Goal: Task Accomplishment & Management: Use online tool/utility

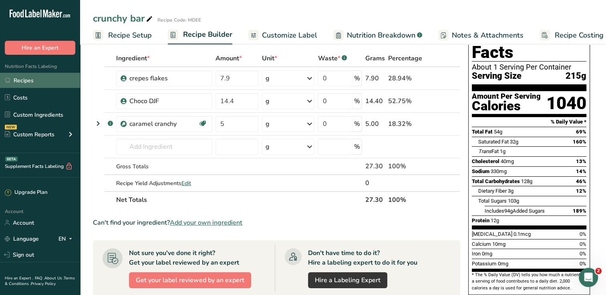
scroll to position [0, 3]
click at [33, 78] on link "Recipes" at bounding box center [40, 80] width 80 height 15
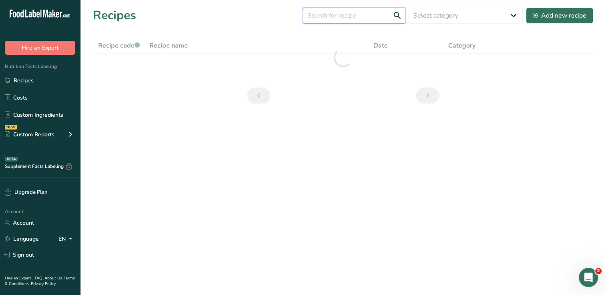
click at [359, 18] on input "text" at bounding box center [354, 16] width 102 height 16
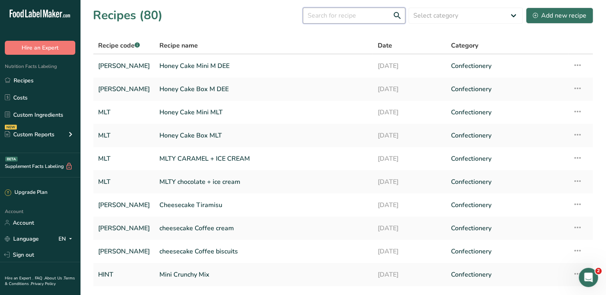
type input "ر"
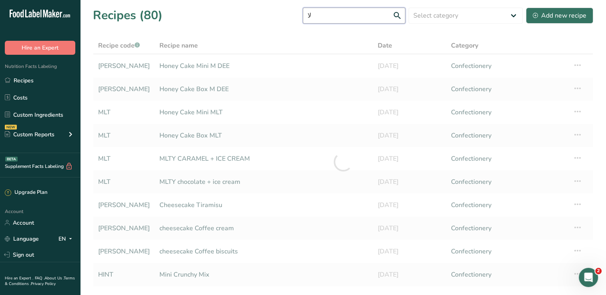
type input "ل"
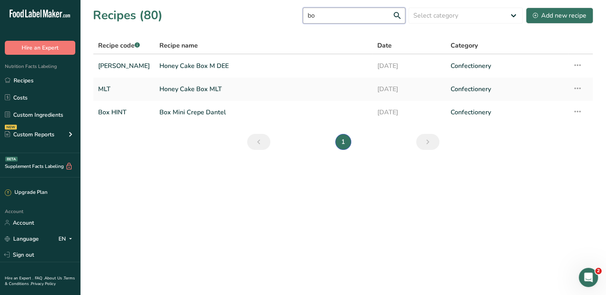
type input "b"
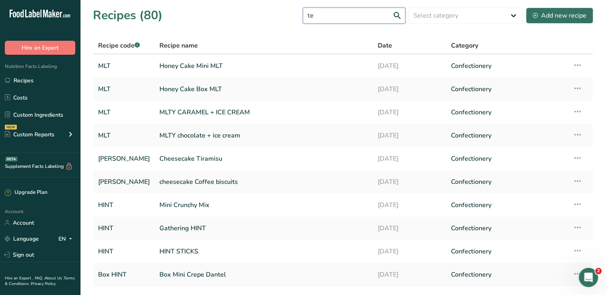
type input "t"
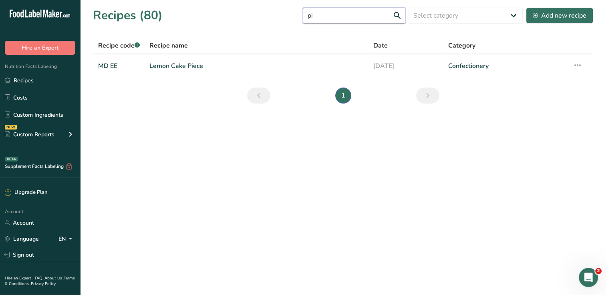
type input "p"
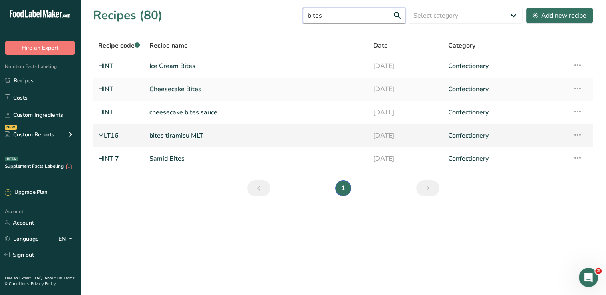
type input "bites"
click at [191, 136] on link "bites tiramisu MLT" at bounding box center [256, 135] width 214 height 17
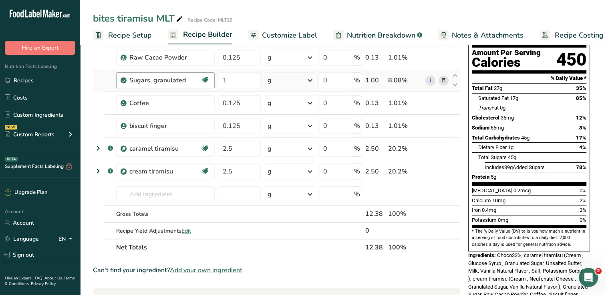
drag, startPoint x: 122, startPoint y: 34, endPoint x: 148, endPoint y: 82, distance: 54.2
click at [122, 34] on span "Recipe Setup" at bounding box center [130, 35] width 44 height 11
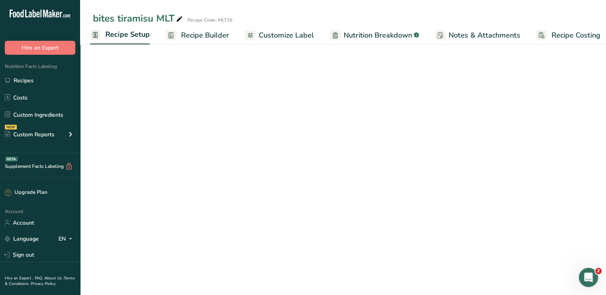
scroll to position [36, 0]
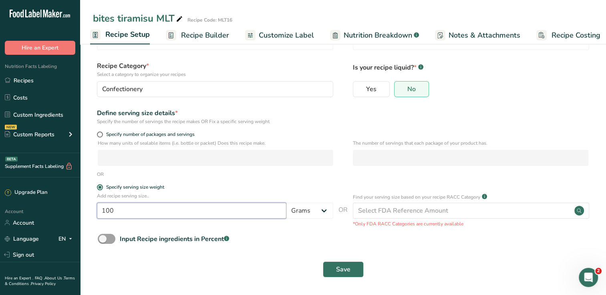
click at [141, 210] on input "100" at bounding box center [191, 211] width 189 height 16
drag, startPoint x: 122, startPoint y: 209, endPoint x: 90, endPoint y: 213, distance: 33.1
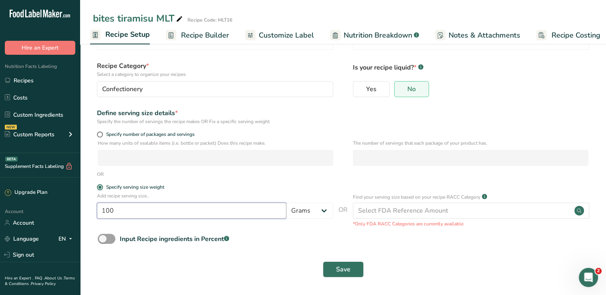
click at [90, 213] on section "Recipe name * bites tiramisu MLT Recipe code .a-a{fill:#347362;}.b-a{fill:#fff;…" at bounding box center [342, 150] width 525 height 290
type input "560"
click at [323, 262] on button "Save" at bounding box center [343, 270] width 41 height 16
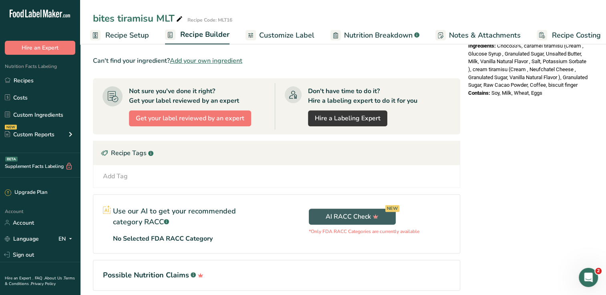
scroll to position [242, 0]
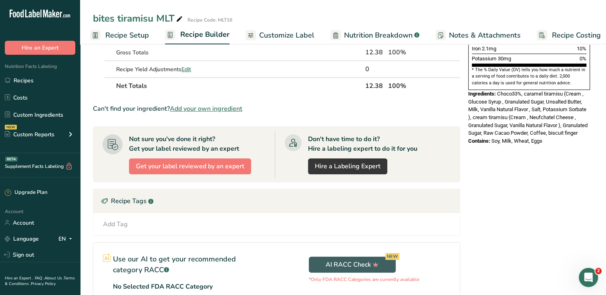
click at [124, 40] on link "Recipe Setup" at bounding box center [119, 35] width 59 height 18
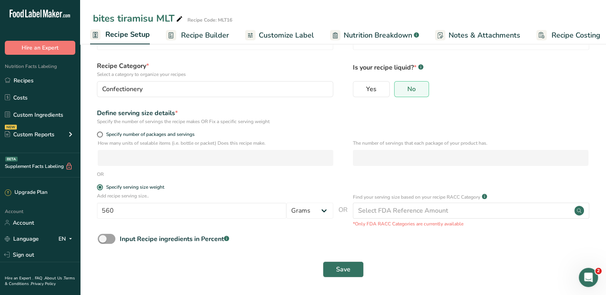
scroll to position [36, 0]
click at [126, 213] on input "560" at bounding box center [191, 211] width 189 height 16
type input "600"
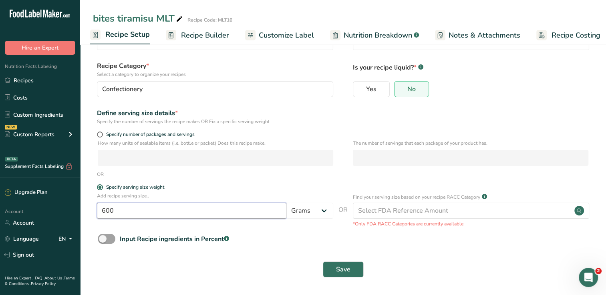
click at [323, 262] on button "Save" at bounding box center [343, 270] width 41 height 16
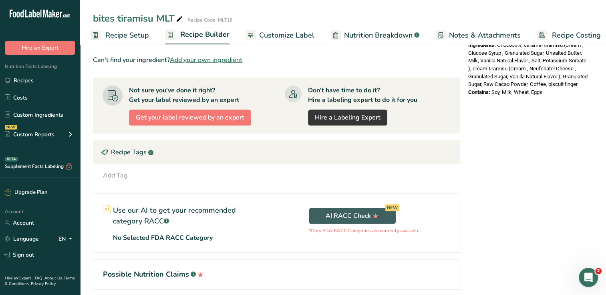
scroll to position [322, 0]
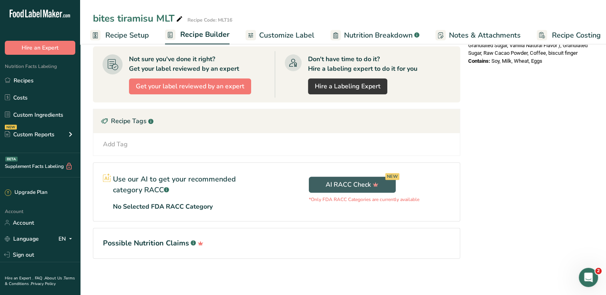
click at [133, 32] on span "Recipe Setup" at bounding box center [127, 35] width 44 height 11
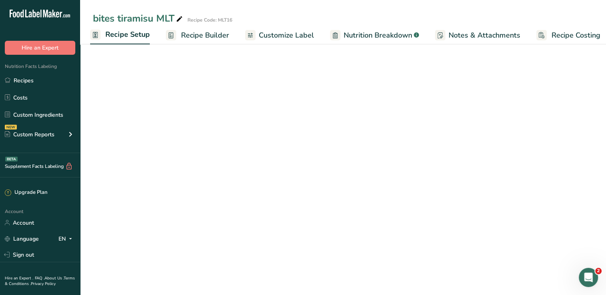
scroll to position [36, 0]
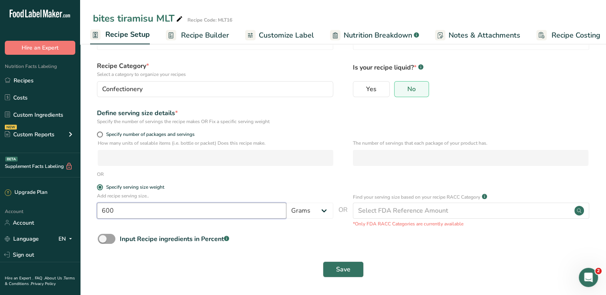
click at [129, 212] on input "600" at bounding box center [191, 211] width 189 height 16
click at [130, 212] on input "600" at bounding box center [191, 211] width 189 height 16
type input "670"
click at [323, 262] on button "Save" at bounding box center [343, 270] width 41 height 16
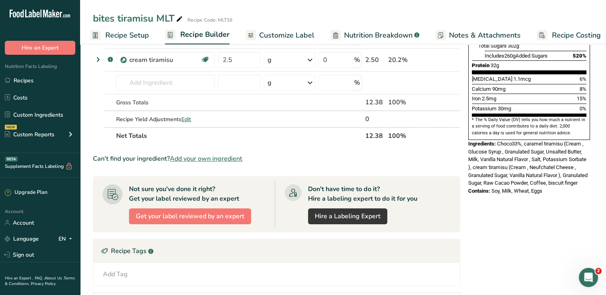
scroll to position [237, 0]
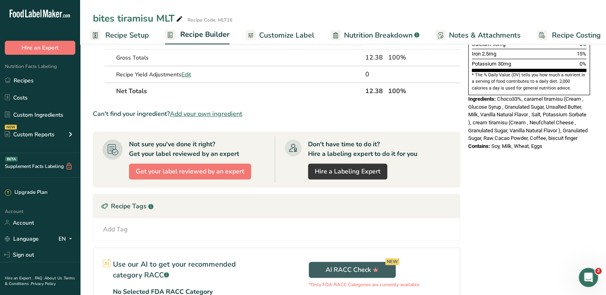
click at [130, 31] on span "Recipe Setup" at bounding box center [127, 35] width 44 height 11
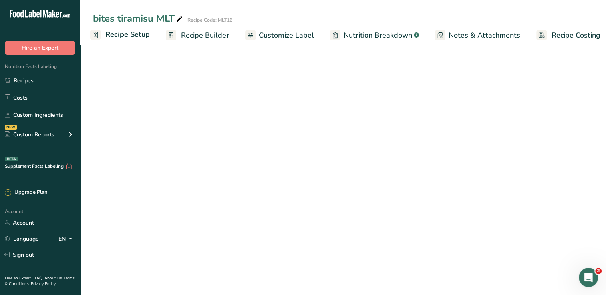
scroll to position [36, 0]
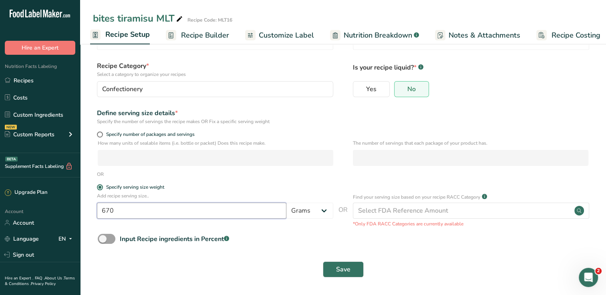
click at [125, 212] on input "670" at bounding box center [191, 211] width 189 height 16
type input "660"
click at [323, 262] on button "Save" at bounding box center [343, 270] width 41 height 16
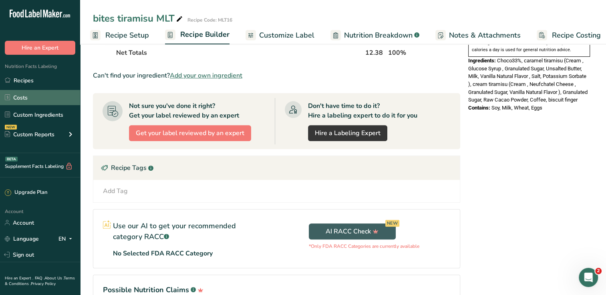
scroll to position [322, 0]
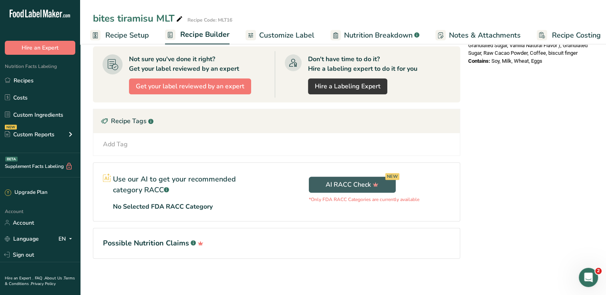
click at [128, 36] on span "Recipe Setup" at bounding box center [127, 35] width 44 height 11
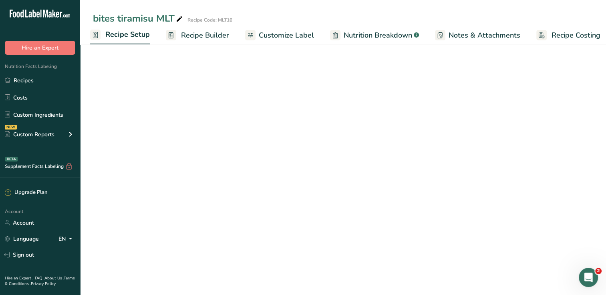
scroll to position [36, 0]
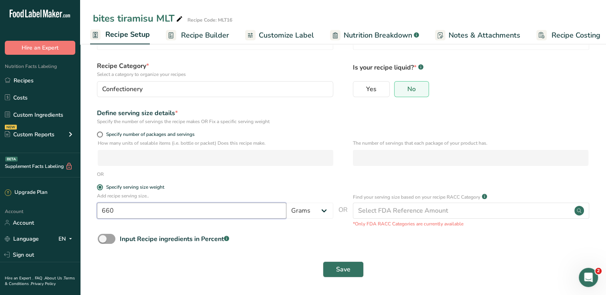
click at [141, 207] on input "660" at bounding box center [191, 211] width 189 height 16
type input "6"
type input "620"
click at [323, 262] on button "Save" at bounding box center [343, 270] width 41 height 16
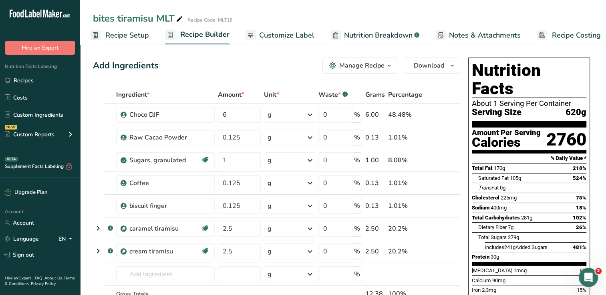
drag, startPoint x: 142, startPoint y: 30, endPoint x: 149, endPoint y: 45, distance: 16.3
click at [142, 30] on span "Recipe Setup" at bounding box center [127, 35] width 44 height 11
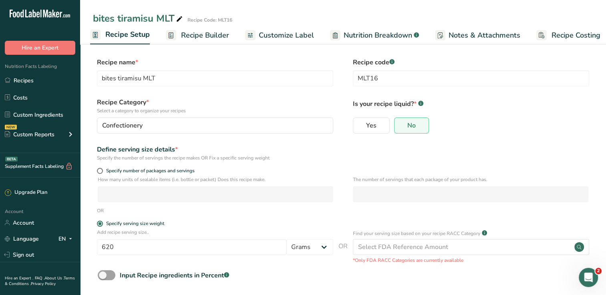
scroll to position [36, 0]
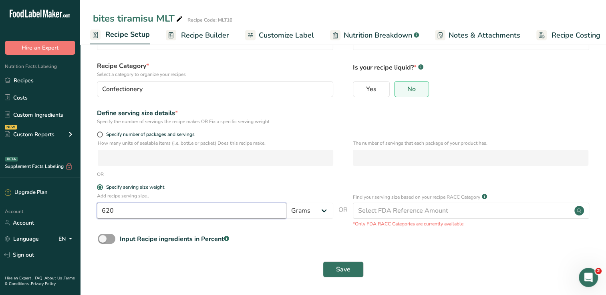
click at [150, 215] on input "620" at bounding box center [191, 211] width 189 height 16
type input "640"
click at [323, 262] on button "Save" at bounding box center [343, 270] width 41 height 16
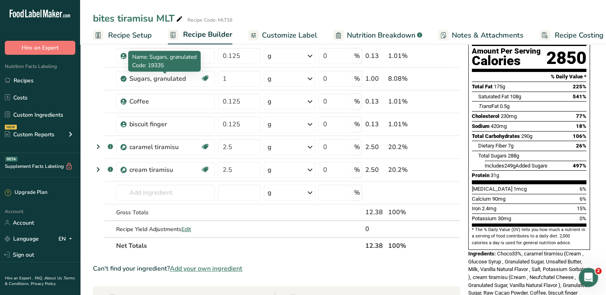
scroll to position [80, 0]
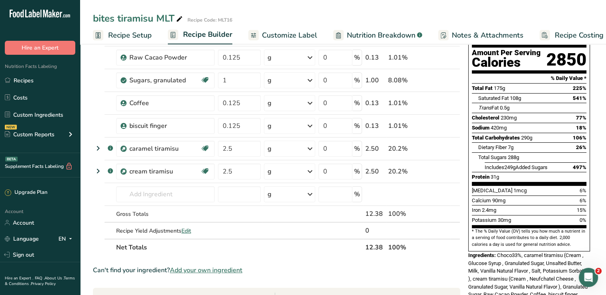
click at [128, 36] on span "Recipe Setup" at bounding box center [130, 35] width 44 height 11
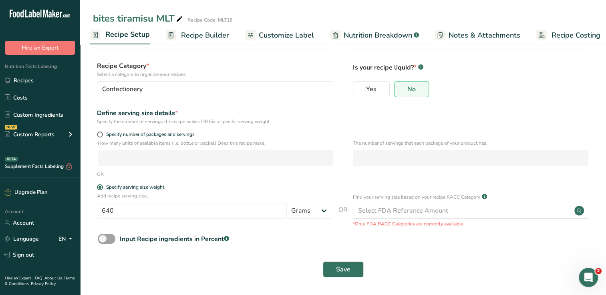
scroll to position [36, 0]
click at [125, 205] on input "640" at bounding box center [191, 211] width 189 height 16
drag, startPoint x: 121, startPoint y: 207, endPoint x: 107, endPoint y: 213, distance: 14.9
click at [107, 213] on input "640" at bounding box center [191, 211] width 189 height 16
type input "630"
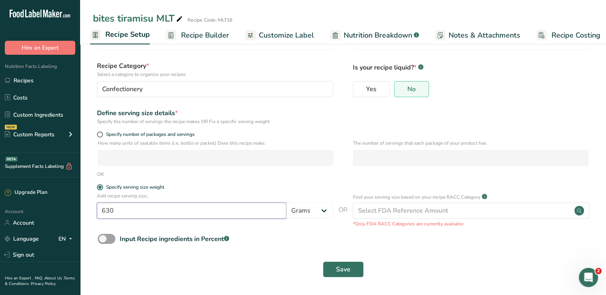
click at [323, 262] on button "Save" at bounding box center [343, 270] width 41 height 16
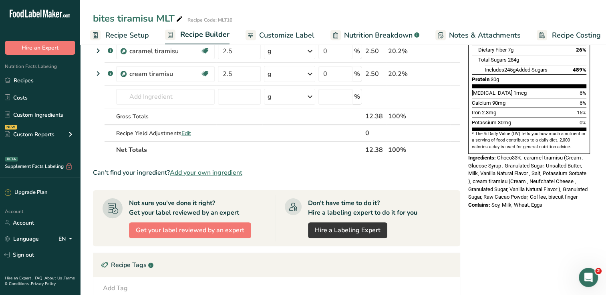
scroll to position [160, 0]
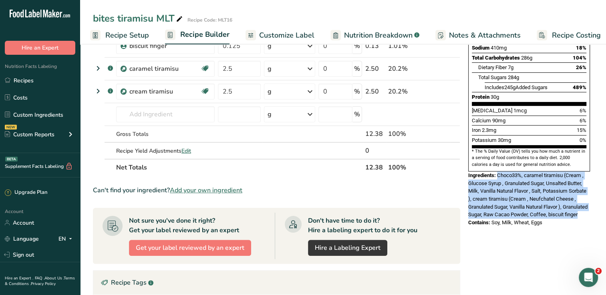
drag, startPoint x: 497, startPoint y: 204, endPoint x: 498, endPoint y: 157, distance: 47.2
click at [498, 172] on span "Choco33%, caramel tiramisu (Cream , Glucose Syrup , Granulated Sugar, Unsalted …" at bounding box center [527, 194] width 119 height 45
copy span "Choco33%, caramel tiramisu (Cream , Glucose Syrup , Granulated Sugar, Unsalted …"
drag, startPoint x: 544, startPoint y: 211, endPoint x: 464, endPoint y: 213, distance: 80.5
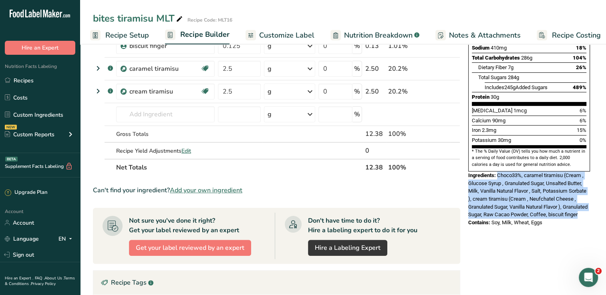
click at [464, 213] on div "Add Ingredients Manage Recipe Delete Recipe Duplicate Recipe Scale Recipe Save …" at bounding box center [343, 170] width 500 height 552
drag, startPoint x: 464, startPoint y: 213, endPoint x: 493, endPoint y: 216, distance: 29.8
click at [493, 215] on div "Nutrition Facts About 1 Serving Per Container Serving Size 630g Amount Per Serv…" at bounding box center [529, 62] width 128 height 336
click at [536, 219] on div "Contains: Soy, Milk, Wheat, Eggs" at bounding box center [529, 223] width 122 height 8
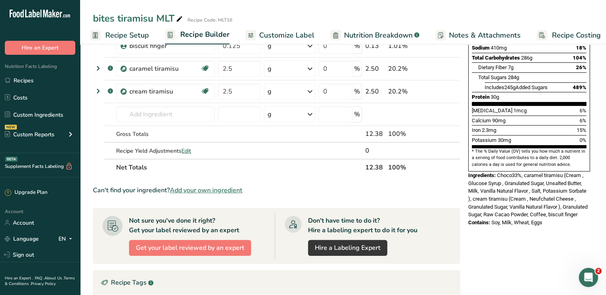
drag, startPoint x: 543, startPoint y: 209, endPoint x: 465, endPoint y: 213, distance: 78.5
click at [465, 213] on div "Nutrition Facts About 1 Serving Per Container Serving Size 630g Amount Per Serv…" at bounding box center [529, 62] width 128 height 336
drag, startPoint x: 465, startPoint y: 213, endPoint x: 480, endPoint y: 212, distance: 15.7
copy div "Contains: Soy, Milk, Wheat, Eggs"
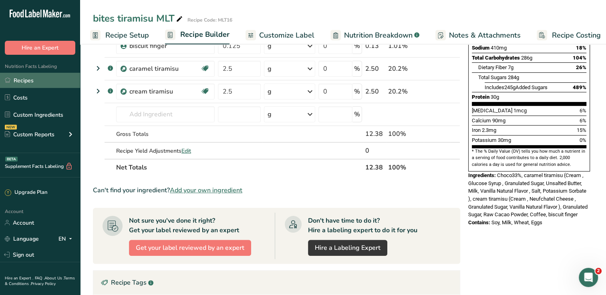
click at [31, 84] on link "Recipes" at bounding box center [40, 80] width 80 height 15
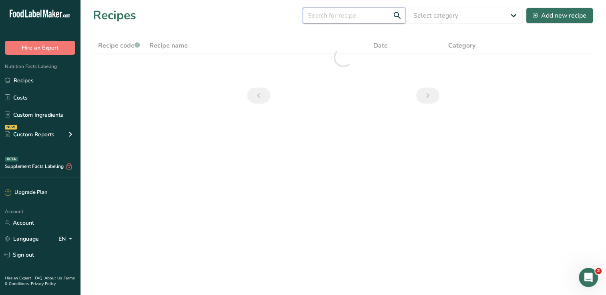
click at [341, 17] on input "text" at bounding box center [354, 16] width 102 height 16
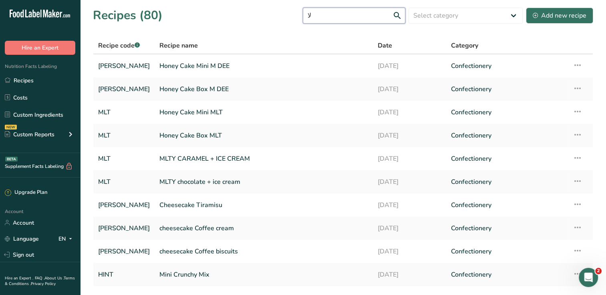
type input "ل"
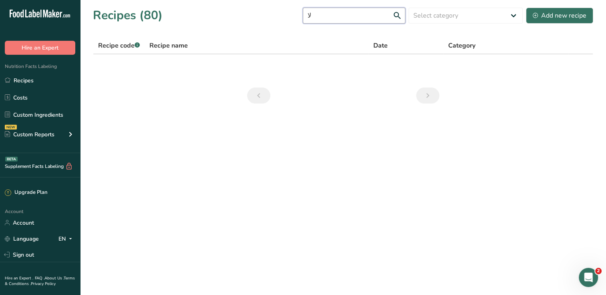
type input "ل"
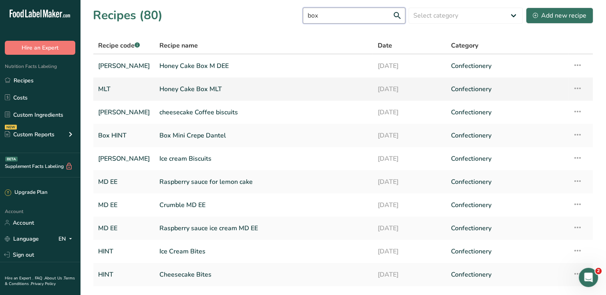
type input "box"
click at [221, 87] on link "Honey Cake Box MLT" at bounding box center [263, 89] width 208 height 17
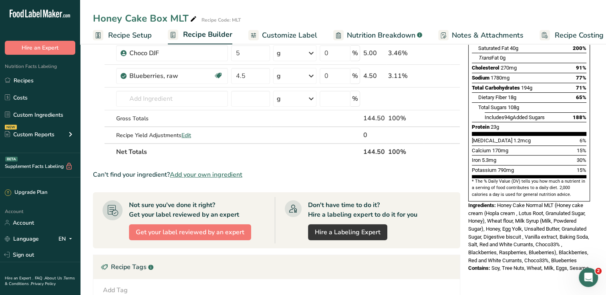
scroll to position [160, 0]
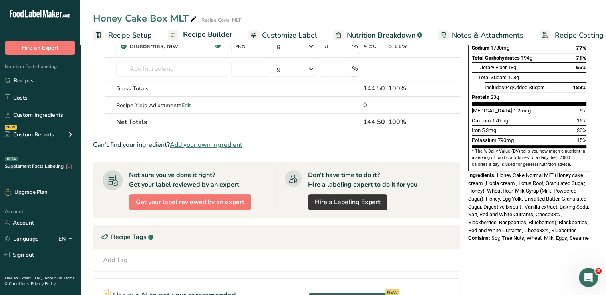
drag, startPoint x: 591, startPoint y: 227, endPoint x: 497, endPoint y: 157, distance: 116.8
click at [497, 157] on div "Nutrition Facts About 1 Serving Per Container Serving Size 550g Amount Per Serv…" at bounding box center [529, 69] width 128 height 351
drag, startPoint x: 497, startPoint y: 157, endPoint x: 502, endPoint y: 164, distance: 8.6
click at [497, 172] on div "Ingredients: Honey Cake Normal MLT (Honey cake cream (Hopla cream , Lotus Root,…" at bounding box center [529, 203] width 122 height 63
drag, startPoint x: 590, startPoint y: 227, endPoint x: 467, endPoint y: 158, distance: 140.5
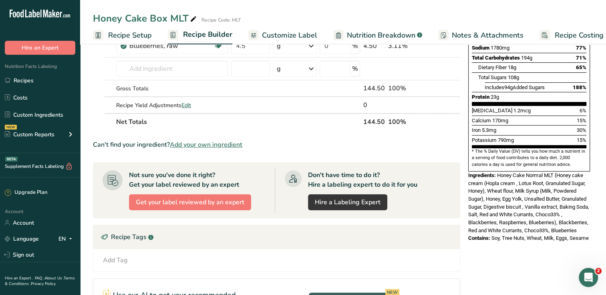
click at [467, 158] on div "Nutrition Facts About 1 Serving Per Container Serving Size 550g Amount Per Serv…" at bounding box center [529, 69] width 128 height 351
drag, startPoint x: 467, startPoint y: 158, endPoint x: 476, endPoint y: 163, distance: 10.4
copy div "Ingredients: Honey Cake Normal MLT (Honey cake cream (Hopla cream , Lotus Root,…"
drag, startPoint x: 33, startPoint y: 79, endPoint x: 230, endPoint y: 70, distance: 197.5
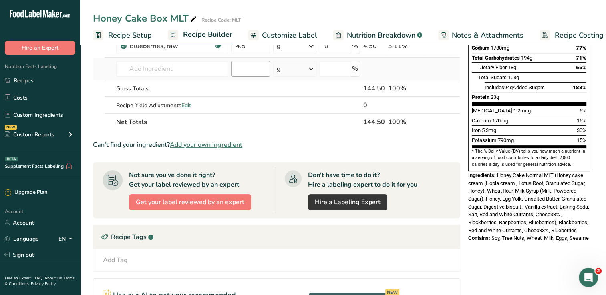
click at [33, 79] on link "Recipes" at bounding box center [40, 80] width 80 height 15
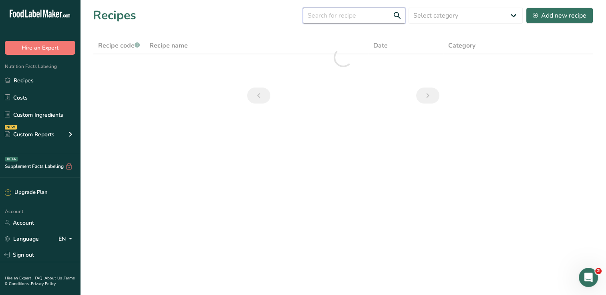
click at [353, 20] on input "text" at bounding box center [354, 16] width 102 height 16
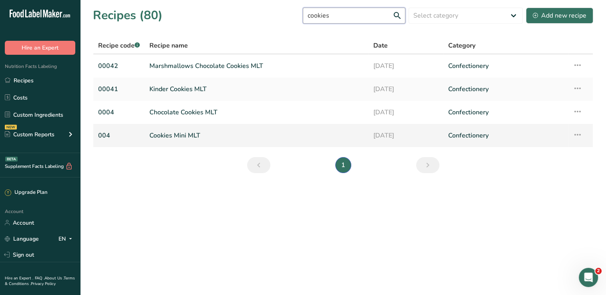
type input "cookies"
click at [185, 137] on link "Cookies Mini MLT" at bounding box center [256, 135] width 214 height 17
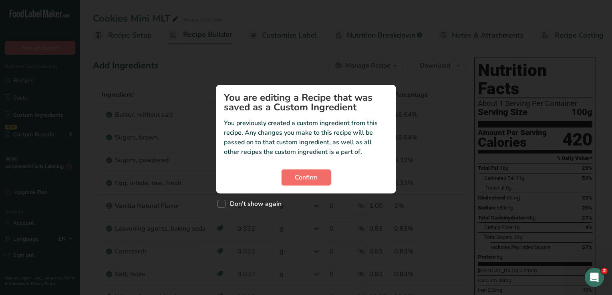
click at [303, 175] on span "Confirm" at bounding box center [306, 178] width 23 height 10
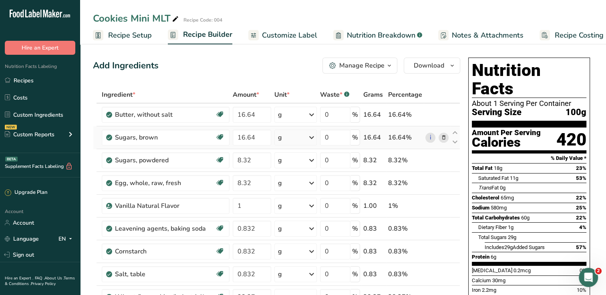
drag, startPoint x: 129, startPoint y: 31, endPoint x: 193, endPoint y: 127, distance: 115.2
click at [129, 31] on span "Recipe Setup" at bounding box center [130, 35] width 44 height 11
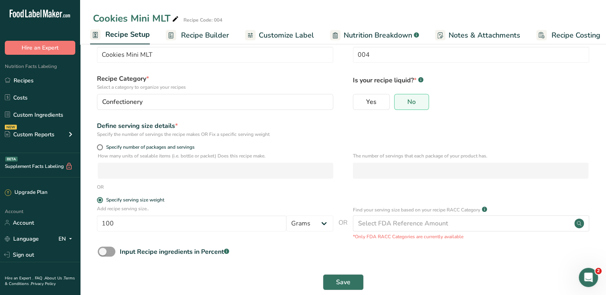
scroll to position [36, 0]
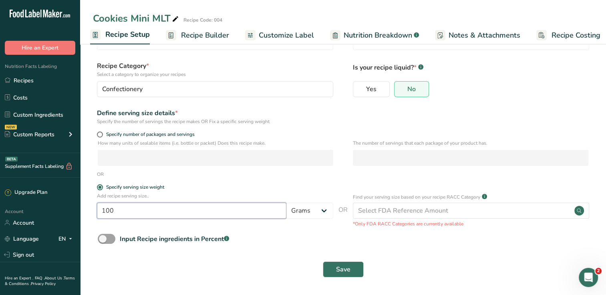
click at [133, 215] on input "100" at bounding box center [191, 211] width 189 height 16
type input "400"
click at [323, 262] on button "Save" at bounding box center [343, 270] width 41 height 16
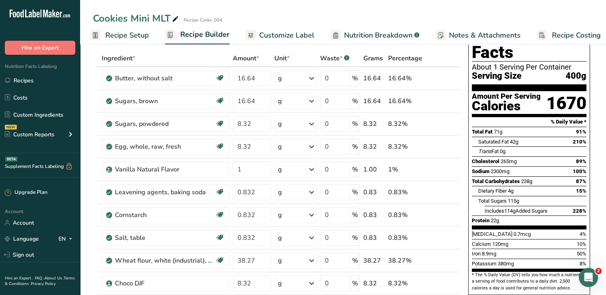
click at [121, 39] on span "Recipe Setup" at bounding box center [127, 35] width 44 height 11
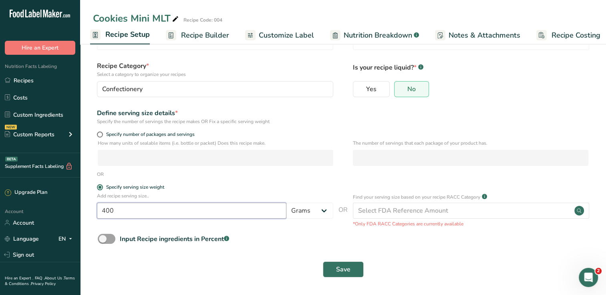
click at [145, 211] on input "400" at bounding box center [191, 211] width 189 height 16
drag, startPoint x: 145, startPoint y: 211, endPoint x: 98, endPoint y: 213, distance: 47.3
click at [98, 213] on input "400" at bounding box center [191, 211] width 189 height 16
type input "380"
click at [323, 262] on button "Save" at bounding box center [343, 270] width 41 height 16
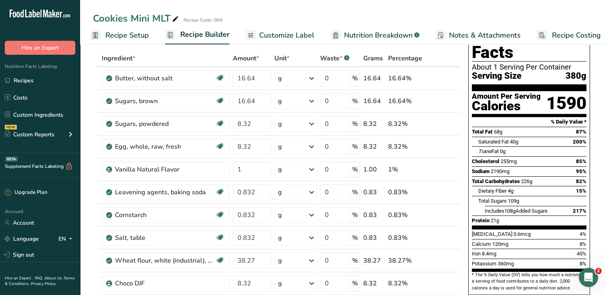
click at [118, 36] on span "Recipe Setup" at bounding box center [127, 35] width 44 height 11
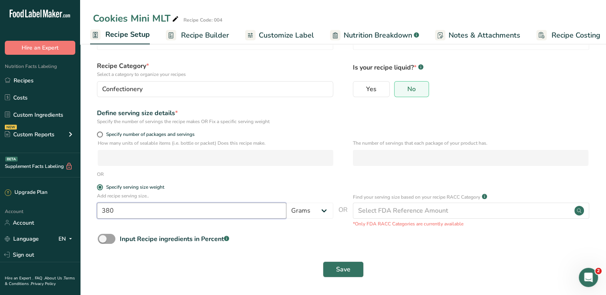
click at [136, 210] on input "380" at bounding box center [191, 211] width 189 height 16
type input "385"
click at [323, 262] on button "Save" at bounding box center [343, 270] width 41 height 16
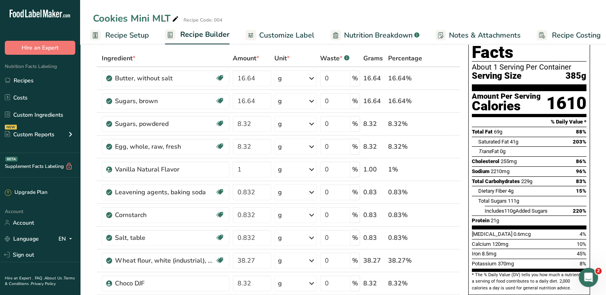
click at [126, 35] on span "Recipe Setup" at bounding box center [127, 35] width 44 height 11
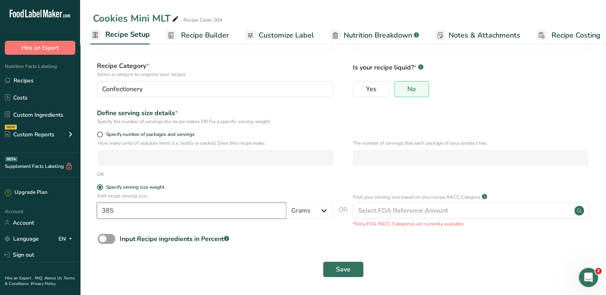
click at [134, 214] on input "385" at bounding box center [191, 211] width 189 height 16
type input "382"
click at [323, 262] on button "Save" at bounding box center [343, 270] width 41 height 16
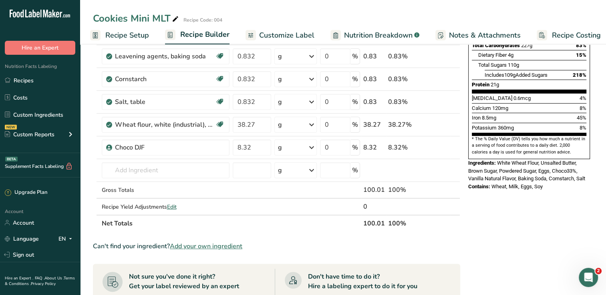
scroll to position [160, 0]
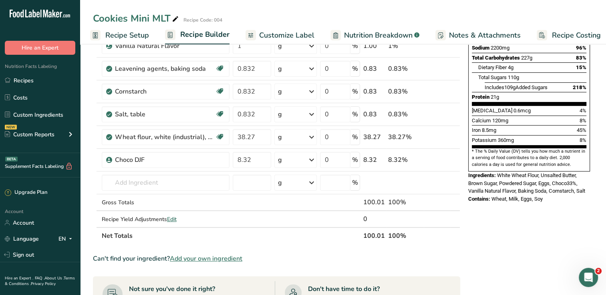
drag, startPoint x: 541, startPoint y: 179, endPoint x: 530, endPoint y: 175, distance: 12.3
click at [530, 195] on div "Contains: Wheat, Milk, Eggs, Soy" at bounding box center [529, 199] width 122 height 8
drag, startPoint x: 530, startPoint y: 175, endPoint x: 545, endPoint y: 182, distance: 16.7
click at [545, 195] on div "Contains: Wheat, Milk, Eggs, Soy" at bounding box center [529, 199] width 122 height 8
drag, startPoint x: 545, startPoint y: 179, endPoint x: 468, endPoint y: 157, distance: 80.1
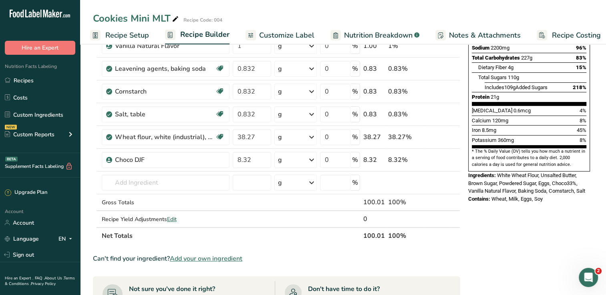
click at [468, 157] on div "Nutrition Facts About 1 Serving Per Container Serving Size 382g Amount Per Serv…" at bounding box center [529, 50] width 128 height 312
drag, startPoint x: 468, startPoint y: 157, endPoint x: 476, endPoint y: 161, distance: 9.3
copy div "Ingredients: White Wheat Flour, Unsalted Butter, Brown Sugar, Powdered Sugar, E…"
drag, startPoint x: 36, startPoint y: 84, endPoint x: 150, endPoint y: 96, distance: 114.7
click at [36, 84] on link "Recipes" at bounding box center [40, 80] width 80 height 15
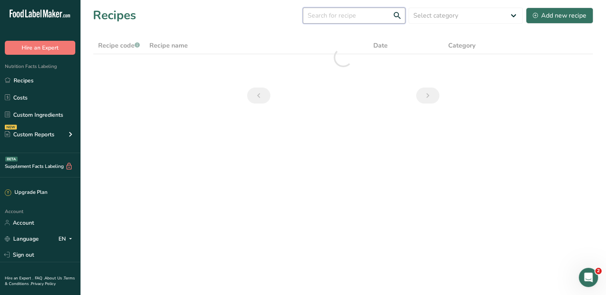
click at [361, 16] on input "text" at bounding box center [354, 16] width 102 height 16
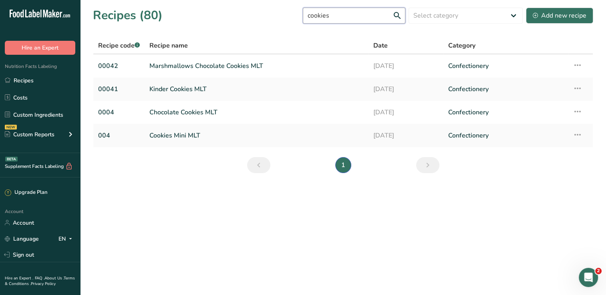
click at [343, 18] on input "cookies" at bounding box center [354, 16] width 102 height 16
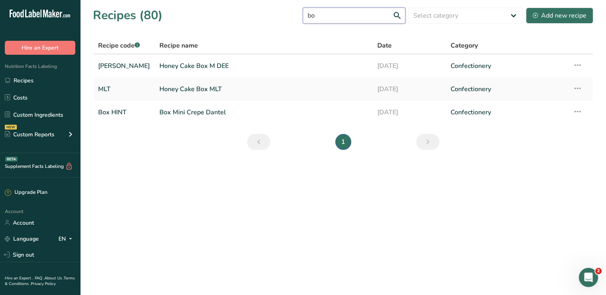
type input "b"
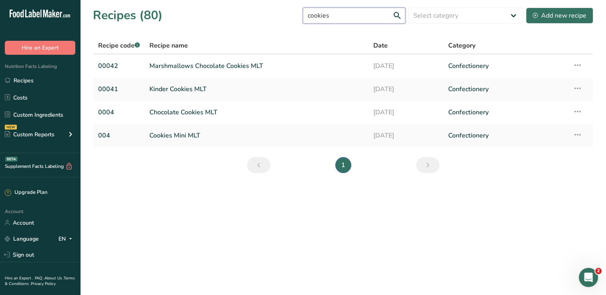
type input "cookies"
click at [35, 78] on link "Recipes" at bounding box center [40, 80] width 80 height 15
click at [34, 81] on link "Recipes" at bounding box center [40, 80] width 80 height 15
click at [318, 18] on input "cookies" at bounding box center [354, 16] width 102 height 16
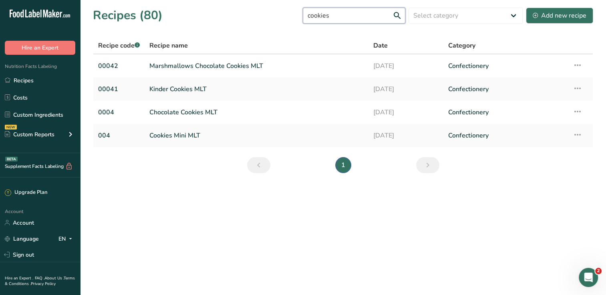
click at [318, 18] on input "cookies" at bounding box center [354, 16] width 102 height 16
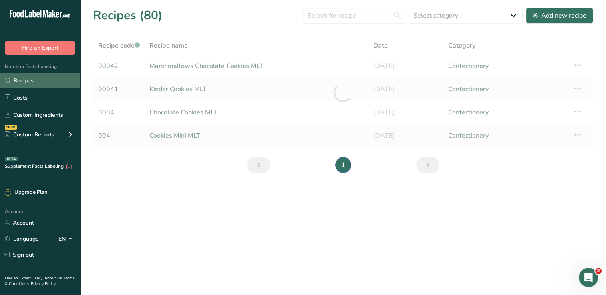
click at [33, 81] on link "Recipes" at bounding box center [40, 80] width 80 height 15
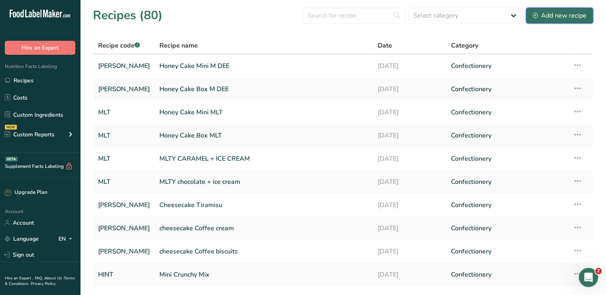
click at [561, 14] on div "Add new recipe" at bounding box center [559, 16] width 54 height 10
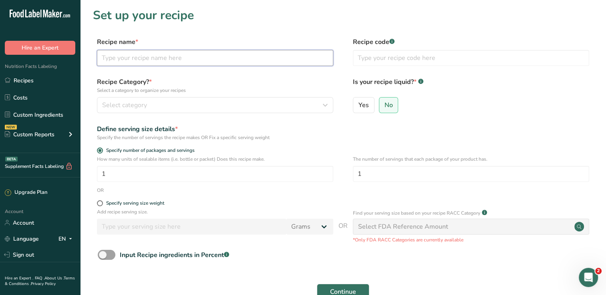
click at [129, 55] on input "text" at bounding box center [215, 58] width 236 height 16
type input "ل"
type input "box cookies"
click at [403, 49] on div "Recipe code .a-a{fill:#347362;}.b-a{fill:#fff;}" at bounding box center [471, 54] width 236 height 34
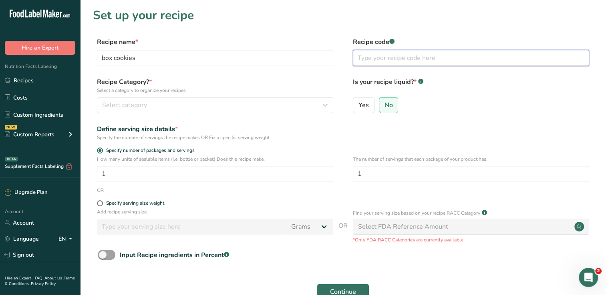
click at [396, 62] on input "text" at bounding box center [471, 58] width 236 height 16
type input "MLT"
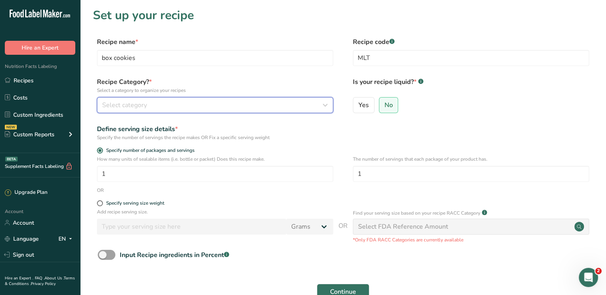
click at [159, 107] on div "Select category" at bounding box center [212, 105] width 221 height 10
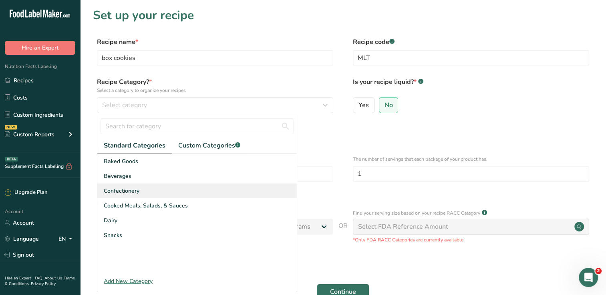
click at [141, 190] on div "Confectionery" at bounding box center [196, 191] width 199 height 15
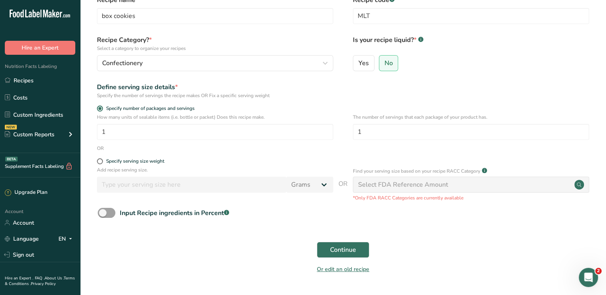
scroll to position [24, 0]
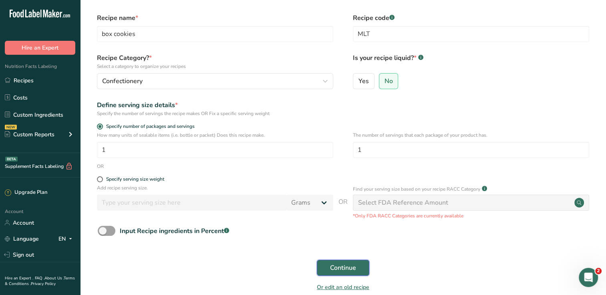
click at [334, 267] on span "Continue" at bounding box center [343, 268] width 26 height 10
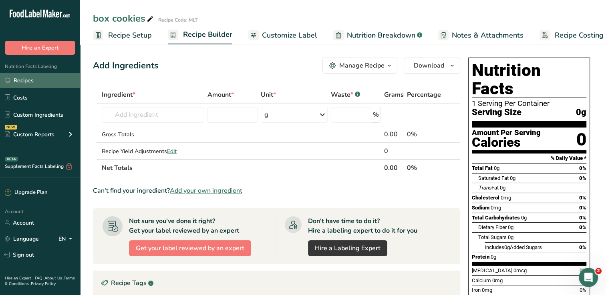
click at [26, 84] on link "Recipes" at bounding box center [40, 80] width 80 height 15
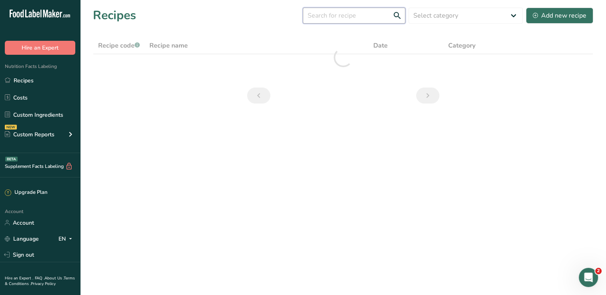
click at [355, 14] on input "text" at bounding box center [354, 16] width 102 height 16
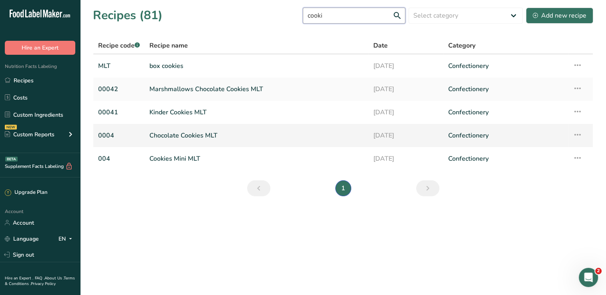
type input "cooki"
click at [225, 139] on link "Chocolate Cookies MLT" at bounding box center [256, 135] width 214 height 17
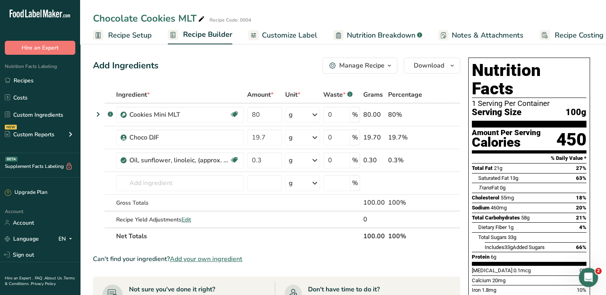
click at [382, 64] on div "Manage Recipe" at bounding box center [361, 66] width 45 height 10
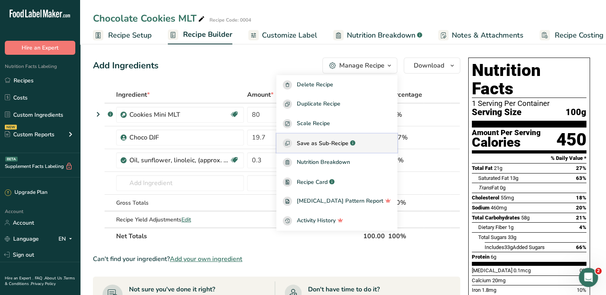
click at [351, 148] on div "Save as Sub-Recipe .a-a{fill:#347362;}.b-a{fill:#fff;}" at bounding box center [337, 143] width 108 height 9
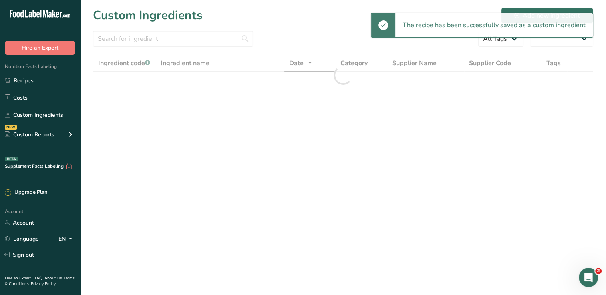
select select "30"
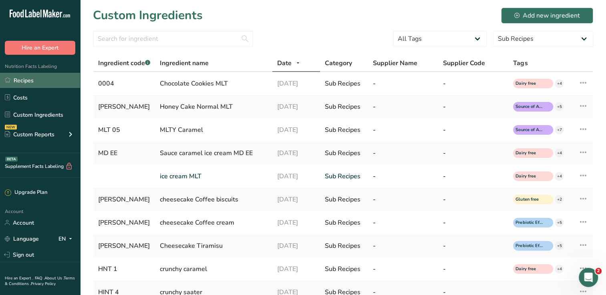
click at [23, 78] on link "Recipes" at bounding box center [40, 80] width 80 height 15
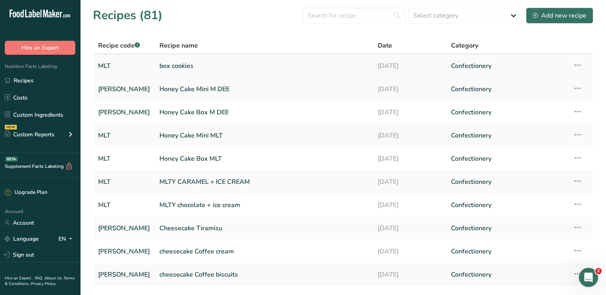
click at [193, 68] on link "box cookies" at bounding box center [263, 66] width 208 height 17
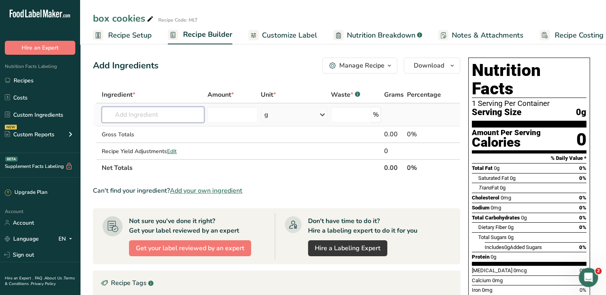
click at [147, 114] on input "text" at bounding box center [153, 115] width 102 height 16
drag, startPoint x: 151, startPoint y: 114, endPoint x: 132, endPoint y: 113, distance: 19.2
click at [132, 113] on input "text" at bounding box center [153, 115] width 102 height 16
type input "b"
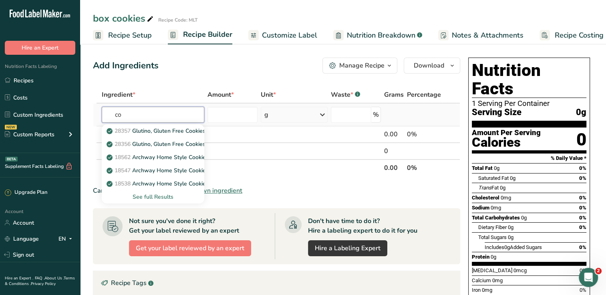
type input "c"
type input "chocolate coo"
click at [147, 132] on p "0004 Chocolate Cookies MLT" at bounding box center [148, 131] width 81 height 8
type input "Chocolate Cookies MLT"
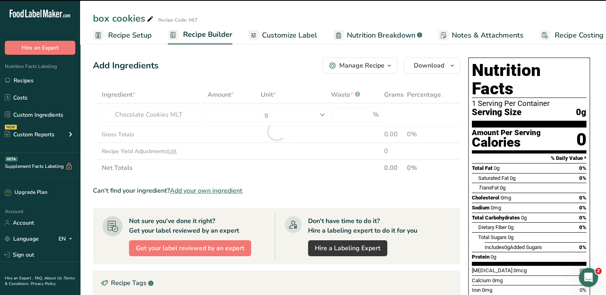
type input "0"
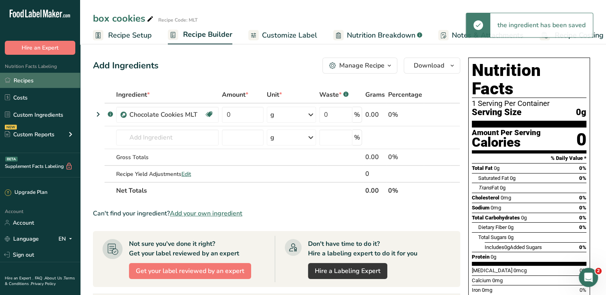
click at [37, 78] on link "Recipes" at bounding box center [40, 80] width 80 height 15
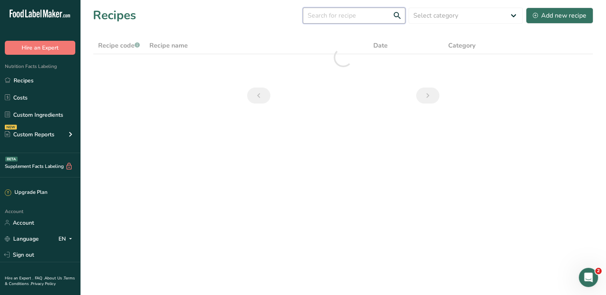
click at [365, 13] on input "text" at bounding box center [354, 16] width 102 height 16
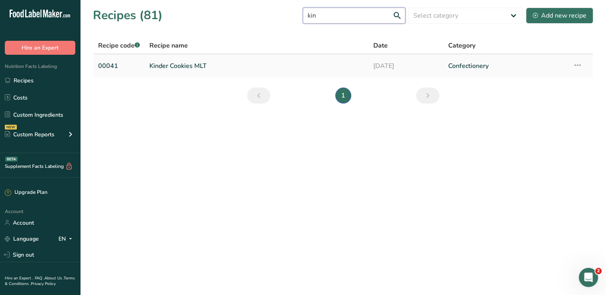
type input "kin"
click at [257, 70] on link "Kinder Cookies MLT" at bounding box center [256, 66] width 214 height 17
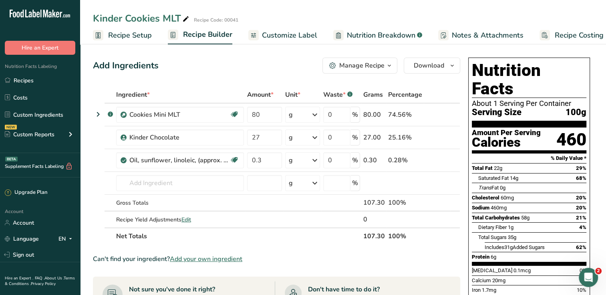
click at [378, 70] on div "Manage Recipe" at bounding box center [361, 66] width 45 height 10
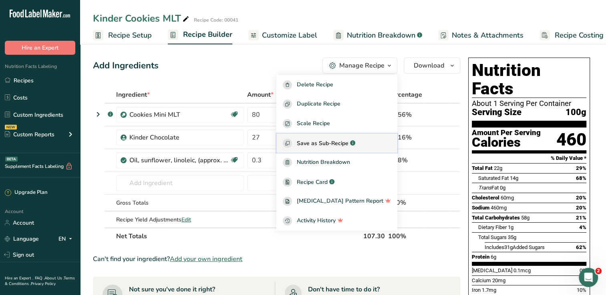
click at [348, 144] on span "Save as Sub-Recipe" at bounding box center [323, 143] width 52 height 8
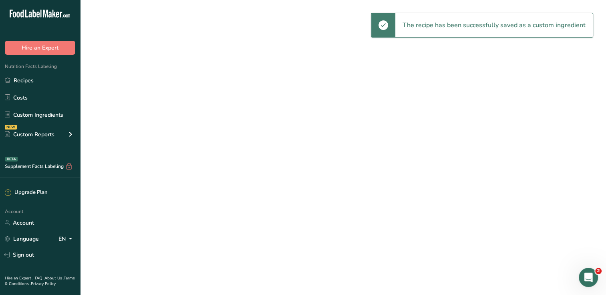
select select "30"
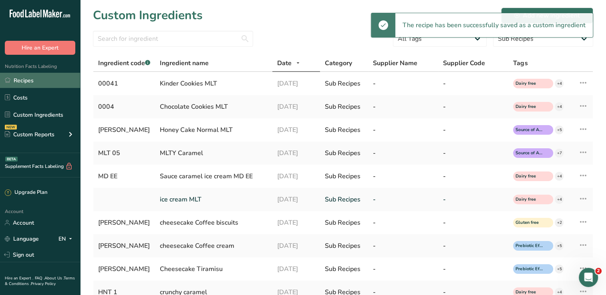
click at [26, 78] on link "Recipes" at bounding box center [40, 80] width 80 height 15
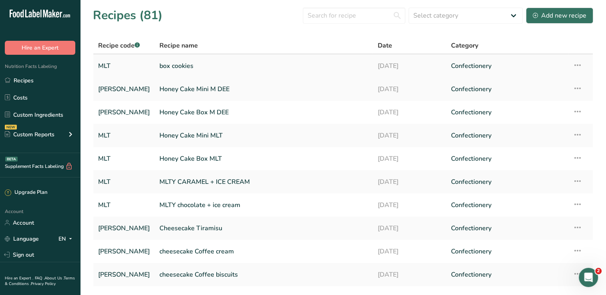
click at [162, 69] on link "box cookies" at bounding box center [263, 66] width 208 height 17
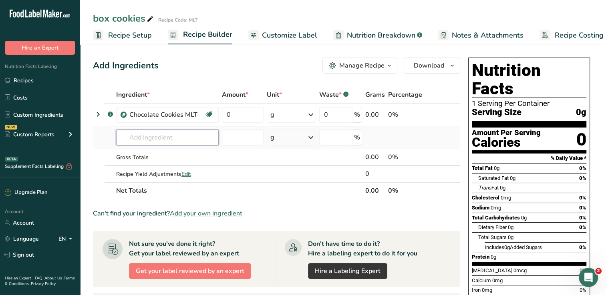
click at [165, 137] on input "text" at bounding box center [167, 138] width 102 height 16
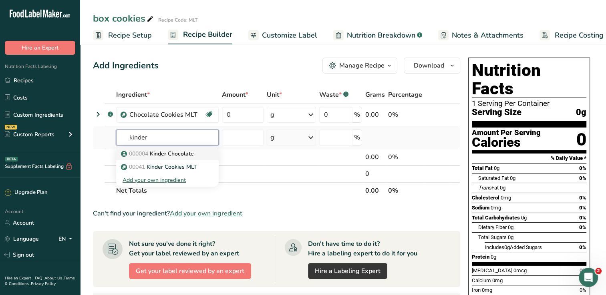
type input "kinder"
click at [186, 156] on p "000004 Kinder Chocolate" at bounding box center [157, 154] width 71 height 8
type input "Kinder Chocolate"
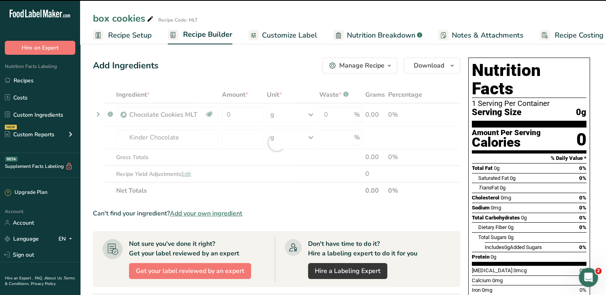
type input "0"
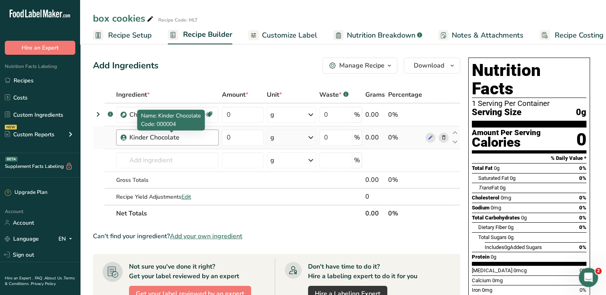
click at [176, 137] on div "Kinder Chocolate" at bounding box center [171, 138] width 84 height 10
click at [186, 136] on div "Kinder Chocolate" at bounding box center [171, 138] width 84 height 10
click at [442, 138] on icon at bounding box center [443, 138] width 6 height 8
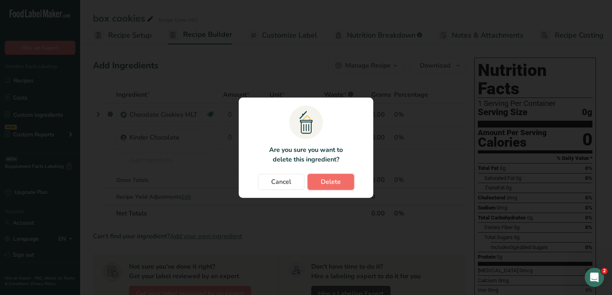
click at [327, 180] on span "Delete" at bounding box center [331, 182] width 20 height 10
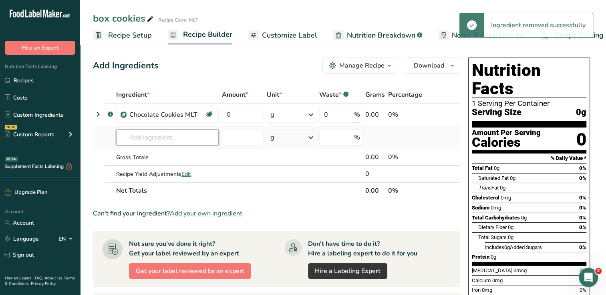
click at [156, 140] on input "text" at bounding box center [167, 138] width 102 height 16
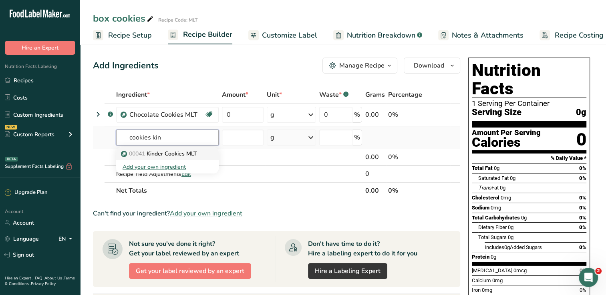
type input "cookies kin"
click at [181, 150] on p "00041 Kinder Cookies MLT" at bounding box center [159, 154] width 74 height 8
type input "Kinder Cookies MLT"
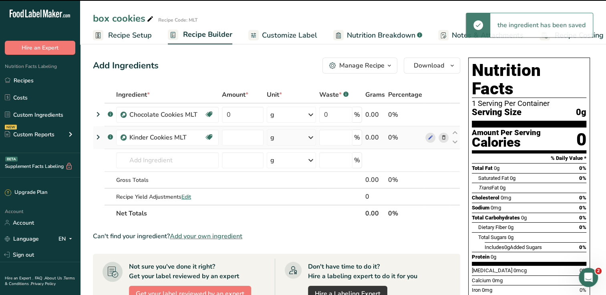
type input "0"
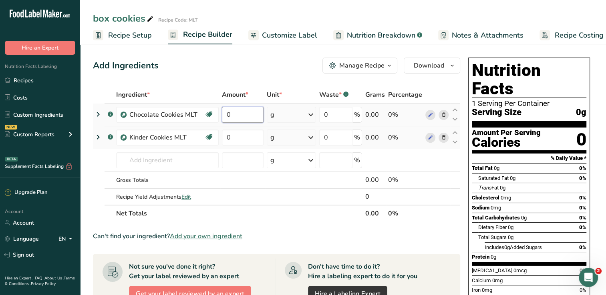
click at [237, 114] on input "0" at bounding box center [243, 115] width 42 height 16
drag, startPoint x: 232, startPoint y: 114, endPoint x: 224, endPoint y: 115, distance: 7.7
click at [224, 115] on input "0" at bounding box center [243, 115] width 42 height 16
type input "300"
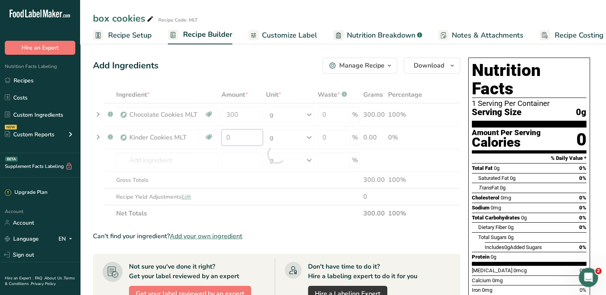
click at [246, 132] on div "Ingredient * Amount * Unit * Waste * .a-a{fill:#347362;}.b-a{fill:#fff;} Grams …" at bounding box center [276, 154] width 367 height 136
click at [245, 134] on div at bounding box center [276, 154] width 367 height 136
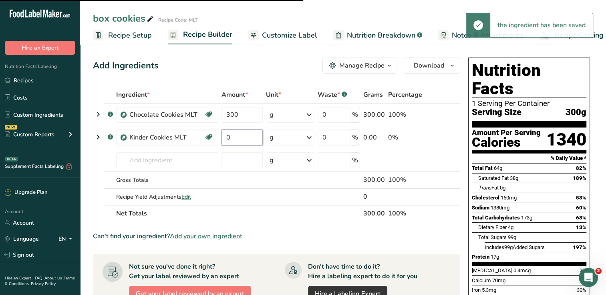
click at [246, 137] on input "0" at bounding box center [241, 138] width 41 height 16
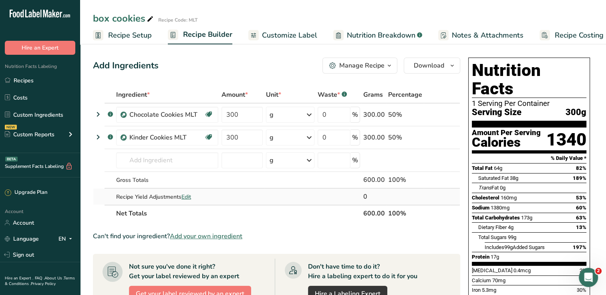
click at [248, 188] on div "Ingredient * Amount * Unit * Waste * .a-a{fill:#347362;}.b-a{fill:#fff;} Grams …" at bounding box center [276, 154] width 367 height 136
click at [242, 138] on input "300" at bounding box center [241, 138] width 41 height 16
type input "302"
click at [241, 118] on div "Ingredient * Amount * Unit * Waste * .a-a{fill:#347362;}.b-a{fill:#fff;} Grams …" at bounding box center [276, 154] width 367 height 136
type input "302"
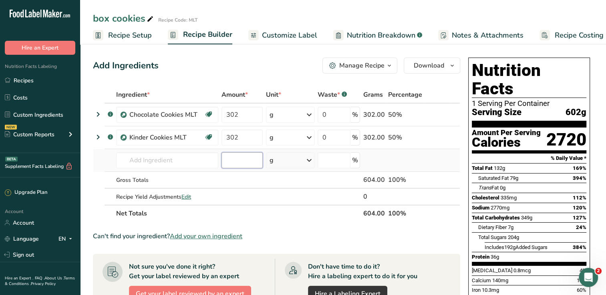
click at [239, 167] on div "Ingredient * Amount * Unit * Waste * .a-a{fill:#347362;}.b-a{fill:#fff;} Grams …" at bounding box center [276, 154] width 367 height 136
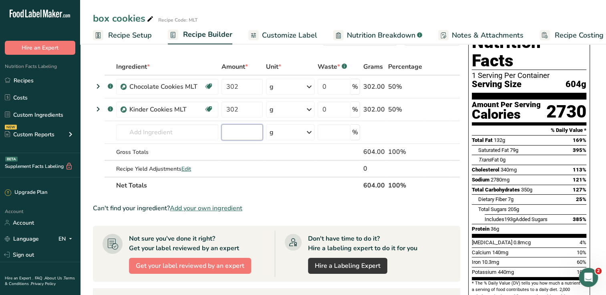
scroll to position [40, 0]
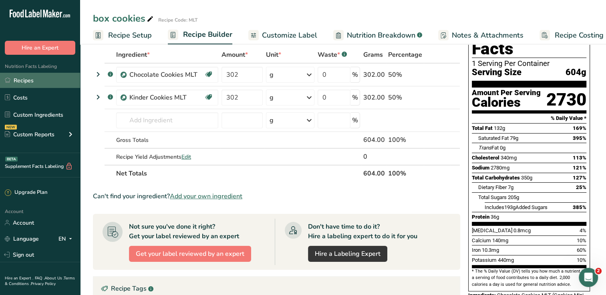
click at [33, 81] on link "Recipes" at bounding box center [40, 80] width 80 height 15
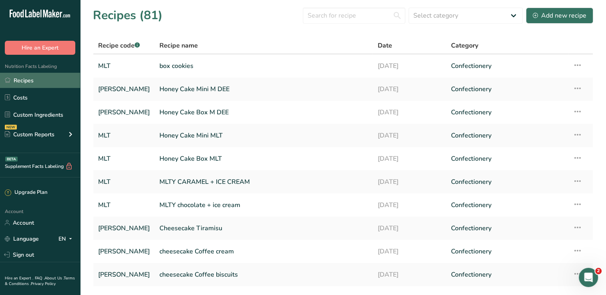
click at [36, 76] on link "Recipes" at bounding box center [40, 80] width 80 height 15
click at [154, 65] on td "box cookies" at bounding box center [263, 65] width 218 height 23
click at [160, 66] on link "box cookies" at bounding box center [263, 66] width 208 height 17
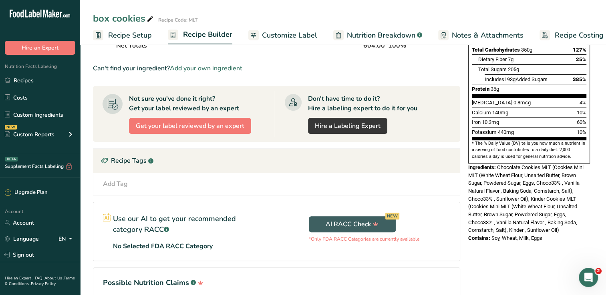
scroll to position [128, 0]
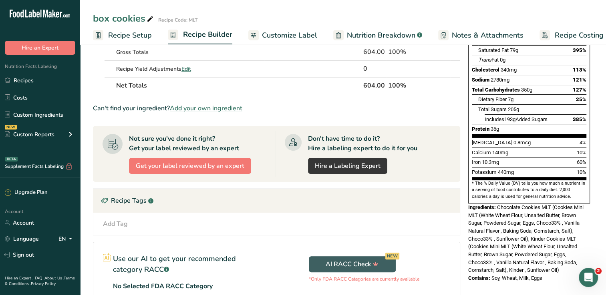
drag, startPoint x: 546, startPoint y: 260, endPoint x: 467, endPoint y: 191, distance: 104.4
click at [467, 191] on div "Nutrition Facts 1 Serving Per Container Serving Size 604g Amount Per Serving Ca…" at bounding box center [529, 105] width 128 height 359
drag, startPoint x: 467, startPoint y: 191, endPoint x: 483, endPoint y: 191, distance: 16.4
copy div "Ingredients: Chocolate Cookies MLT (Cookies Mini MLT (White Wheat Flour, Unsalt…"
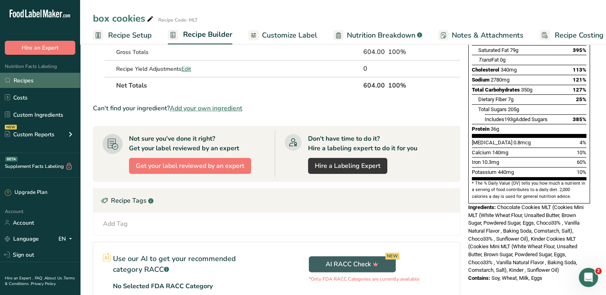
click at [28, 81] on link "Recipes" at bounding box center [40, 80] width 80 height 15
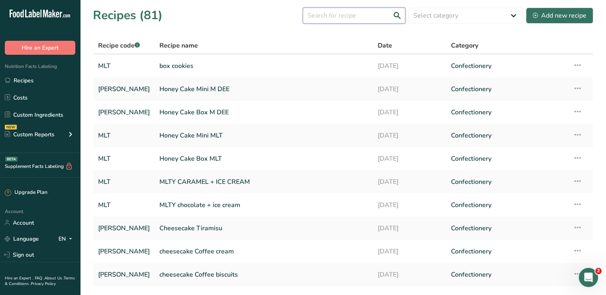
click at [334, 20] on input "text" at bounding box center [354, 16] width 102 height 16
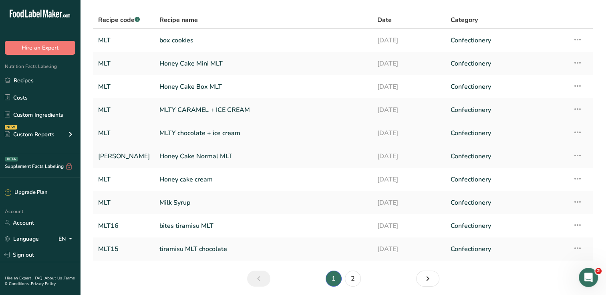
scroll to position [40, 0]
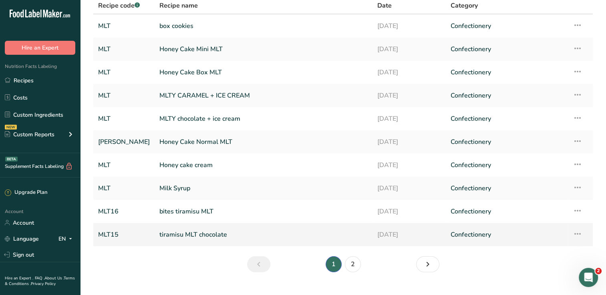
type input "mlt"
click at [223, 231] on link "tiramisu MLT chocolate" at bounding box center [263, 235] width 208 height 17
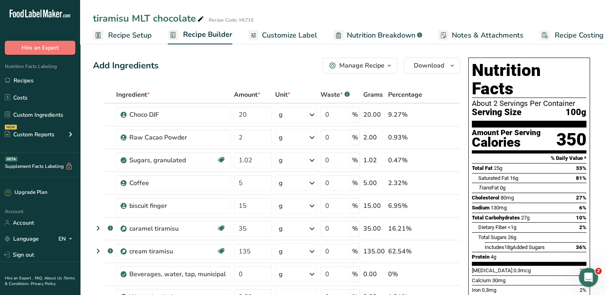
drag, startPoint x: 100, startPoint y: 30, endPoint x: 121, endPoint y: 38, distance: 21.9
click at [100, 30] on rect at bounding box center [98, 35] width 10 height 10
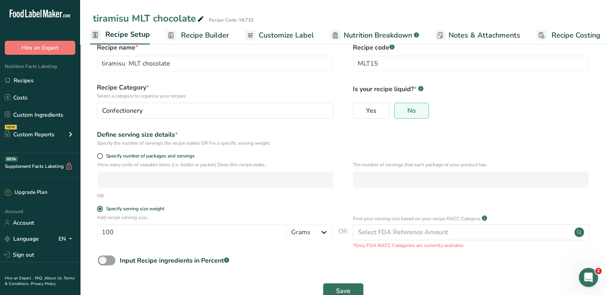
scroll to position [36, 0]
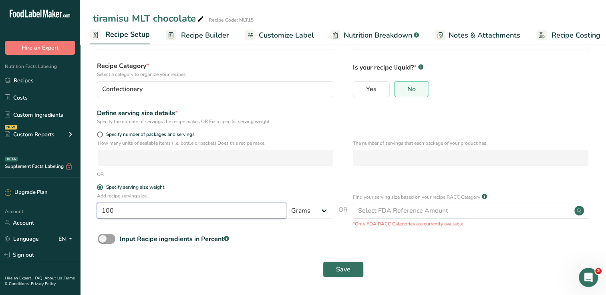
click at [141, 215] on input "100" at bounding box center [191, 211] width 189 height 16
type input "215"
click at [323, 262] on button "Save" at bounding box center [343, 270] width 41 height 16
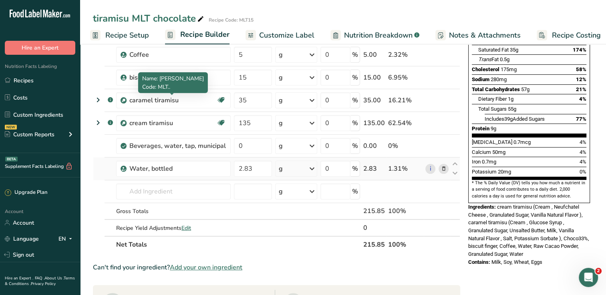
scroll to position [237, 0]
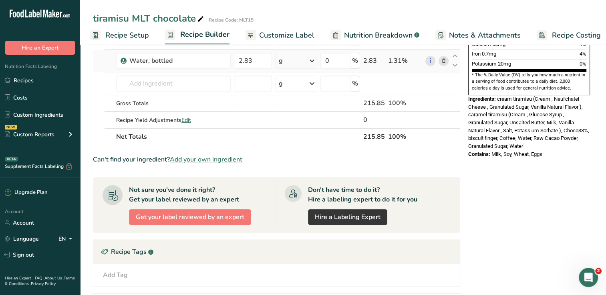
drag, startPoint x: 122, startPoint y: 41, endPoint x: 122, endPoint y: 58, distance: 16.8
click at [122, 41] on link "Recipe Setup" at bounding box center [119, 35] width 59 height 18
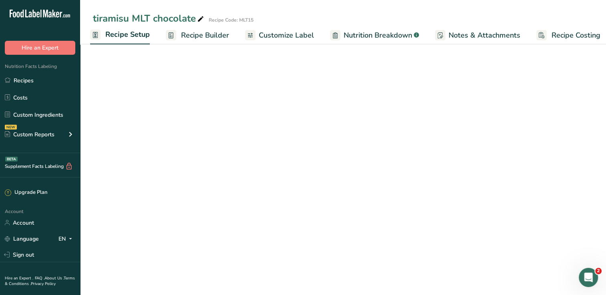
scroll to position [36, 0]
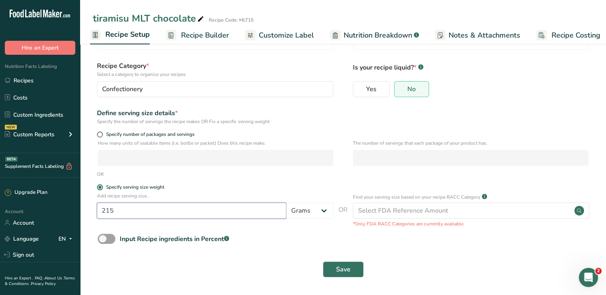
click at [144, 207] on input "215" at bounding box center [191, 211] width 189 height 16
type input "218"
click at [323, 262] on button "Save" at bounding box center [343, 270] width 41 height 16
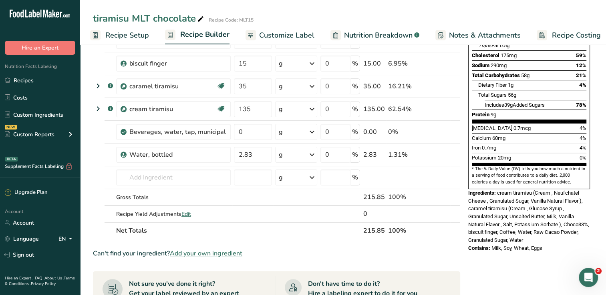
scroll to position [197, 0]
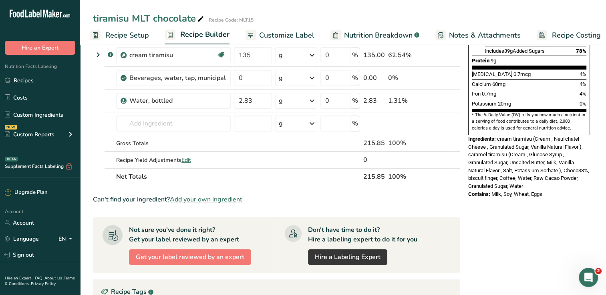
drag, startPoint x: 117, startPoint y: 34, endPoint x: 160, endPoint y: 0, distance: 54.5
click at [117, 34] on span "Recipe Setup" at bounding box center [127, 35] width 44 height 11
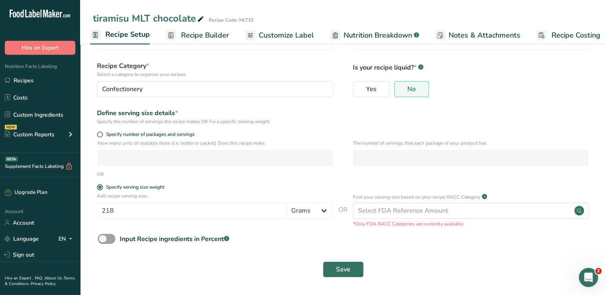
scroll to position [36, 0]
click at [125, 204] on input "218" at bounding box center [191, 211] width 189 height 16
drag, startPoint x: 118, startPoint y: 213, endPoint x: 104, endPoint y: 216, distance: 14.5
click at [104, 216] on input "218" at bounding box center [191, 211] width 189 height 16
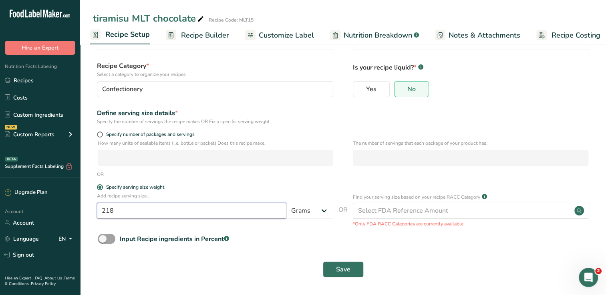
drag, startPoint x: 113, startPoint y: 212, endPoint x: 104, endPoint y: 214, distance: 9.3
click at [104, 214] on input "218" at bounding box center [191, 211] width 189 height 16
type input "220"
click at [323, 262] on button "Save" at bounding box center [343, 270] width 41 height 16
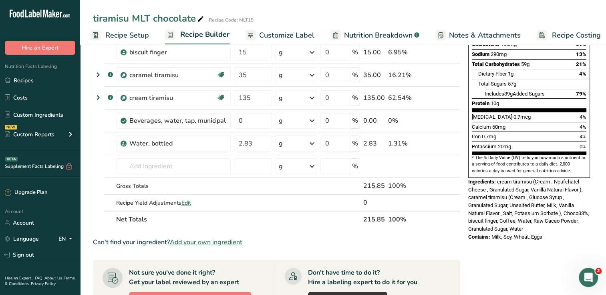
scroll to position [200, 0]
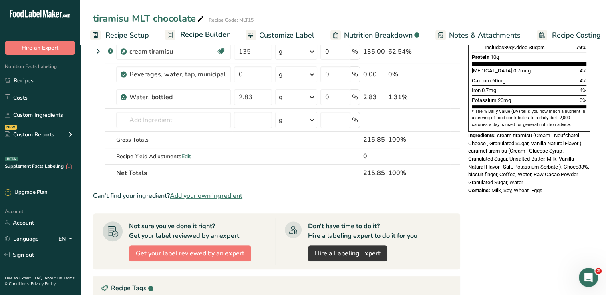
drag, startPoint x: 547, startPoint y: 171, endPoint x: 467, endPoint y: 116, distance: 96.1
click at [467, 116] on div "Nutrition Facts About 1 Serving Per Container Serving Size 220g Amount Per Serv…" at bounding box center [529, 25] width 128 height 343
drag, startPoint x: 467, startPoint y: 116, endPoint x: 478, endPoint y: 124, distance: 12.9
copy div "Ingredients: cream tiramisu (Cream , Neufchatel Cheese , Granulated Sugar, Vani…"
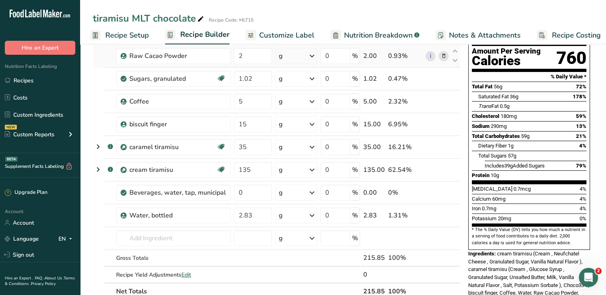
scroll to position [0, 0]
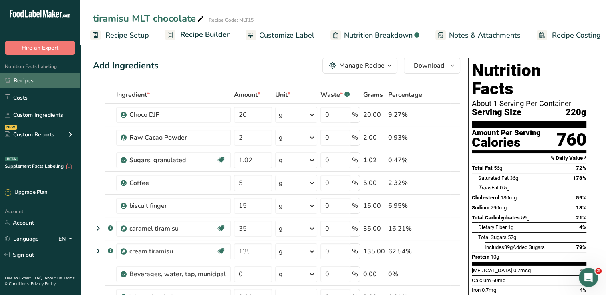
click at [26, 77] on link "Recipes" at bounding box center [40, 80] width 80 height 15
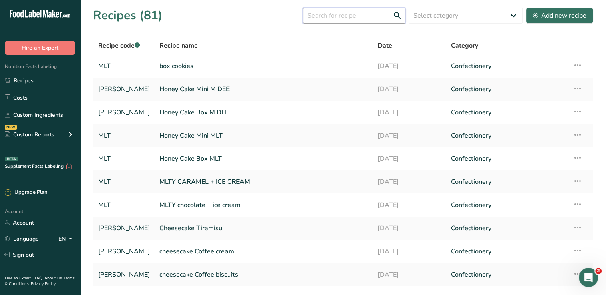
click at [335, 16] on input "text" at bounding box center [354, 16] width 102 height 16
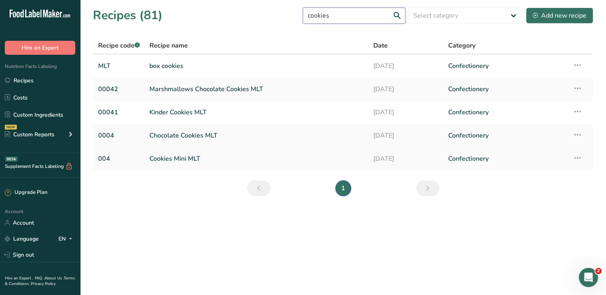
type input "cookies"
click at [204, 160] on link "Cookies Mini MLT" at bounding box center [256, 158] width 214 height 17
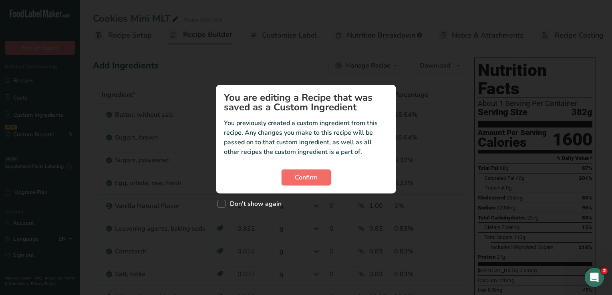
click at [317, 177] on span "Confirm" at bounding box center [306, 178] width 23 height 10
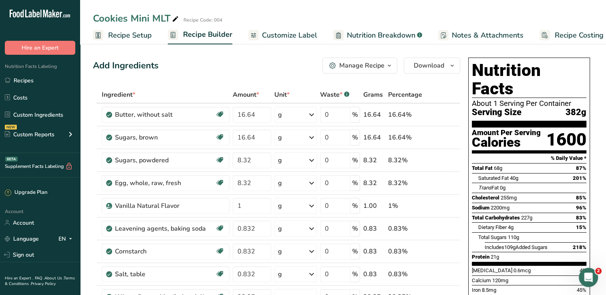
click at [130, 37] on span "Recipe Setup" at bounding box center [130, 35] width 44 height 11
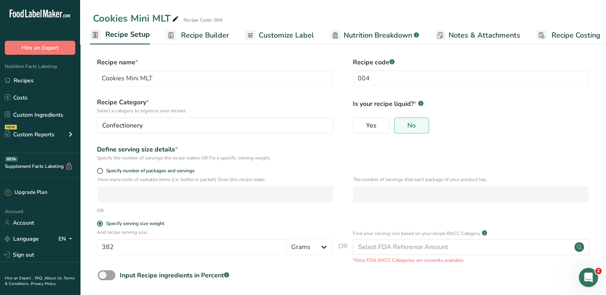
scroll to position [36, 0]
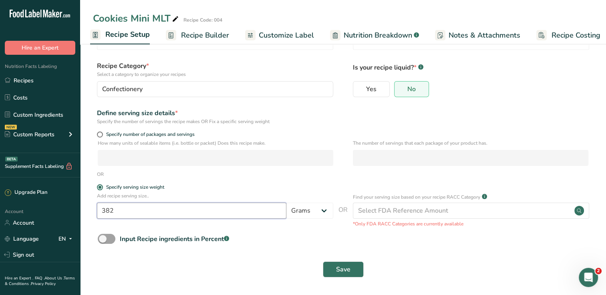
click at [137, 210] on input "382" at bounding box center [191, 211] width 189 height 16
drag, startPoint x: 130, startPoint y: 213, endPoint x: 93, endPoint y: 212, distance: 37.2
click at [93, 212] on div "Add recipe serving size.. 382 Grams kg mg mcg lb oz l mL fl oz tbsp tsp cup qt …" at bounding box center [343, 210] width 500 height 35
type input "96"
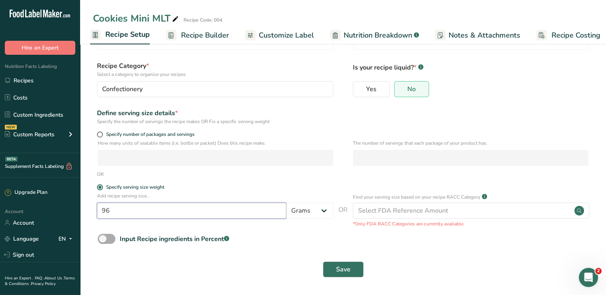
click at [323, 262] on button "Save" at bounding box center [343, 270] width 41 height 16
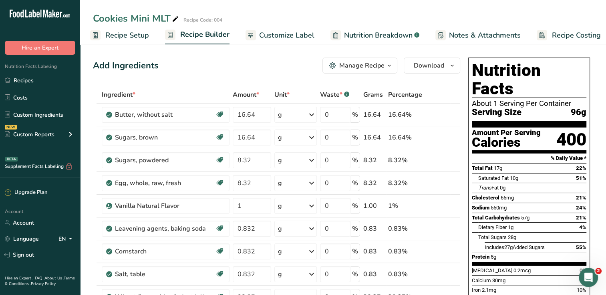
click at [122, 39] on span "Recipe Setup" at bounding box center [127, 35] width 44 height 11
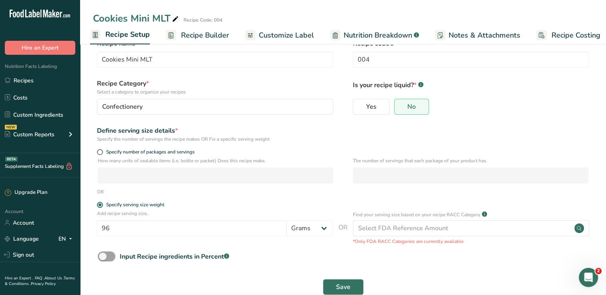
scroll to position [36, 0]
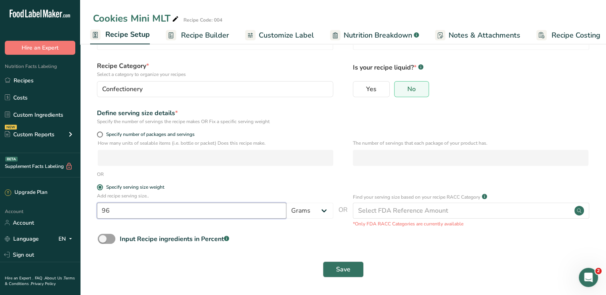
click at [110, 211] on input "96" at bounding box center [191, 211] width 189 height 16
type input "80"
click at [323, 262] on button "Save" at bounding box center [343, 270] width 41 height 16
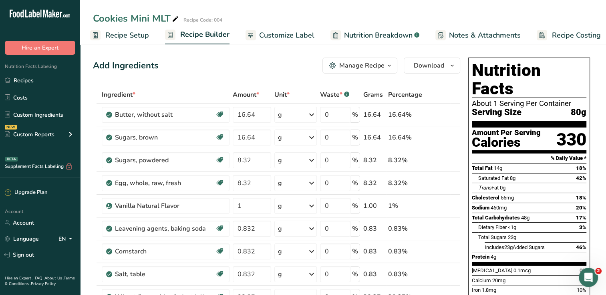
click at [123, 29] on link "Recipe Setup" at bounding box center [119, 35] width 59 height 18
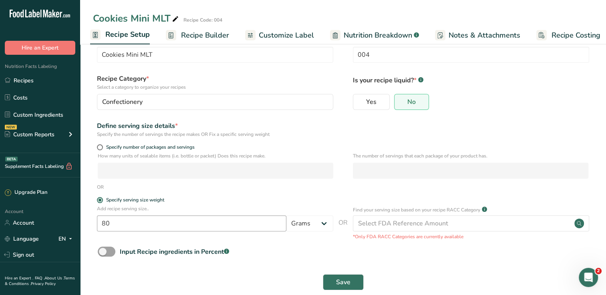
scroll to position [36, 0]
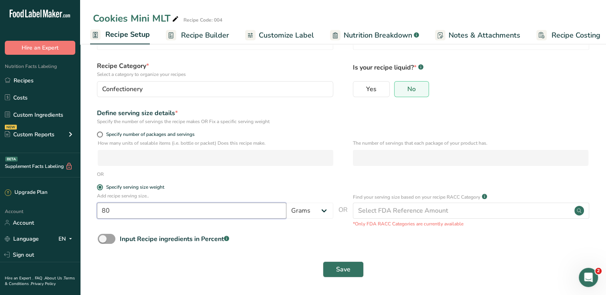
click at [129, 209] on input "80" at bounding box center [191, 211] width 189 height 16
drag, startPoint x: 123, startPoint y: 210, endPoint x: 101, endPoint y: 211, distance: 22.4
click at [101, 211] on input "80" at bounding box center [191, 211] width 189 height 16
type input "79"
click at [323, 262] on button "Save" at bounding box center [343, 270] width 41 height 16
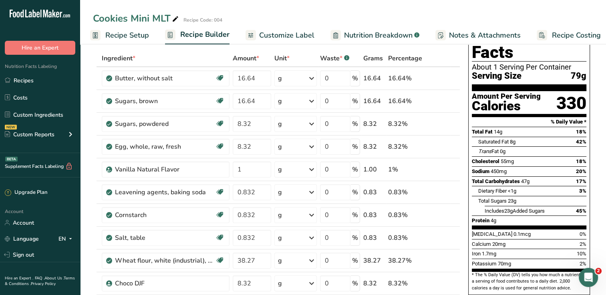
click at [112, 36] on span "Recipe Setup" at bounding box center [127, 35] width 44 height 11
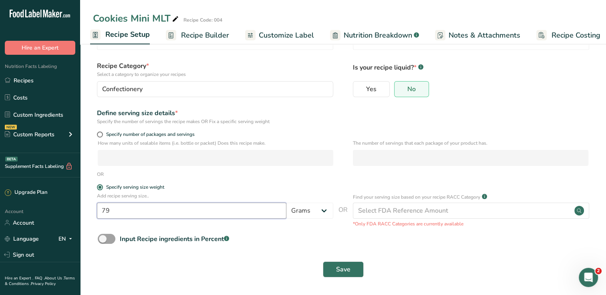
drag, startPoint x: 136, startPoint y: 216, endPoint x: 95, endPoint y: 210, distance: 41.2
click at [95, 210] on div "Add recipe serving size.. 79 Grams kg mg mcg lb oz l mL fl oz tbsp tsp cup qt g…" at bounding box center [343, 210] width 500 height 35
type input "78"
click at [323, 262] on button "Save" at bounding box center [343, 270] width 41 height 16
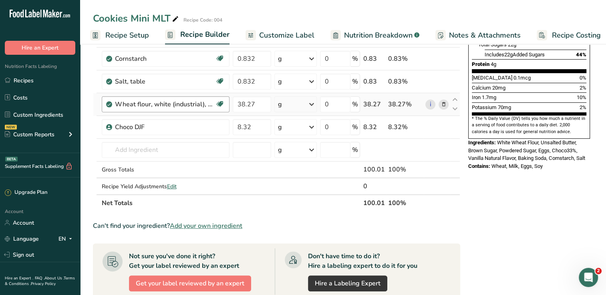
scroll to position [200, 0]
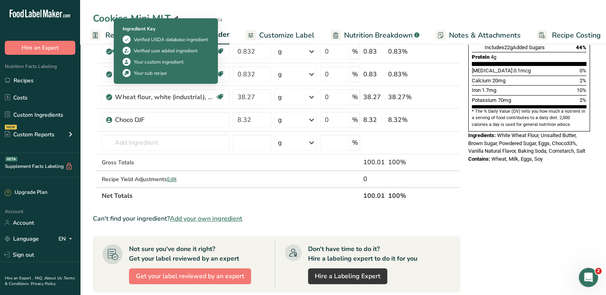
click at [124, 38] on icon at bounding box center [127, 39] width 6 height 8
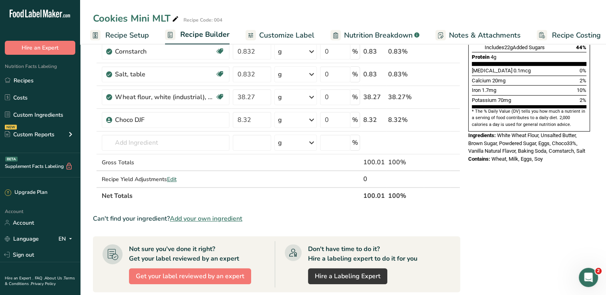
click at [105, 36] on span "Recipe Setup" at bounding box center [127, 35] width 44 height 11
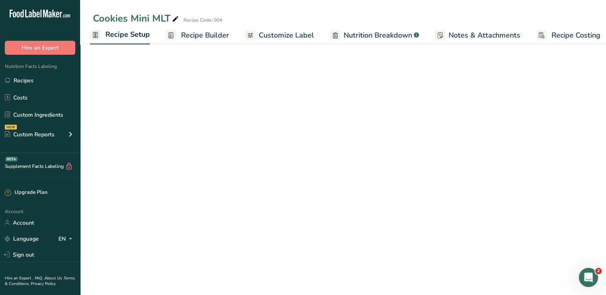
scroll to position [36, 0]
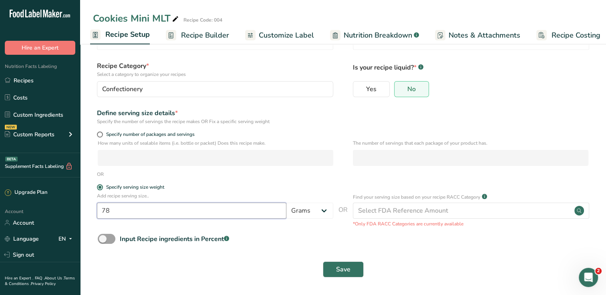
drag, startPoint x: 130, startPoint y: 209, endPoint x: 96, endPoint y: 206, distance: 33.7
click at [97, 206] on input "78" at bounding box center [191, 211] width 189 height 16
type input "77"
click at [323, 262] on button "Save" at bounding box center [343, 270] width 41 height 16
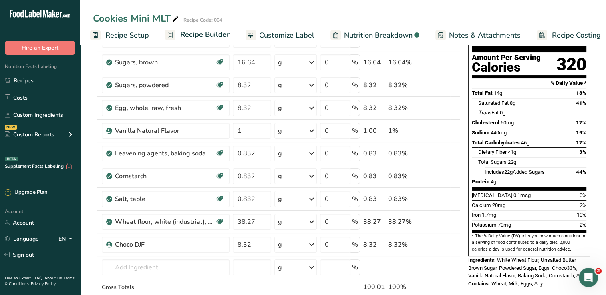
scroll to position [80, 0]
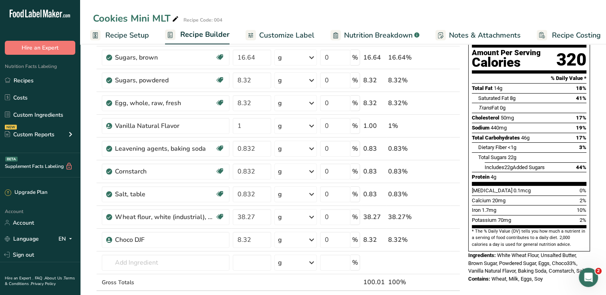
drag, startPoint x: 548, startPoint y: 261, endPoint x: 466, endPoint y: 235, distance: 85.7
click at [466, 235] on div "Nutrition Facts About 1 Serving Per Container Serving Size 77g Amount Per Servi…" at bounding box center [529, 130] width 128 height 312
drag, startPoint x: 466, startPoint y: 235, endPoint x: 480, endPoint y: 239, distance: 14.6
click at [28, 78] on link "Recipes" at bounding box center [40, 80] width 80 height 15
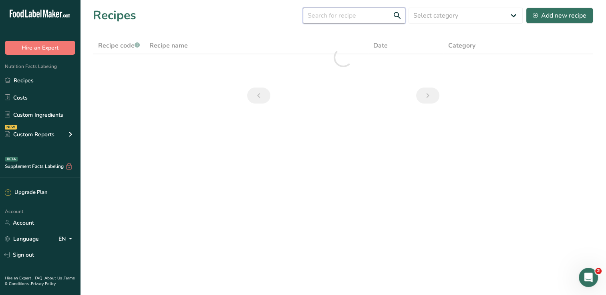
click at [328, 17] on input "text" at bounding box center [354, 16] width 102 height 16
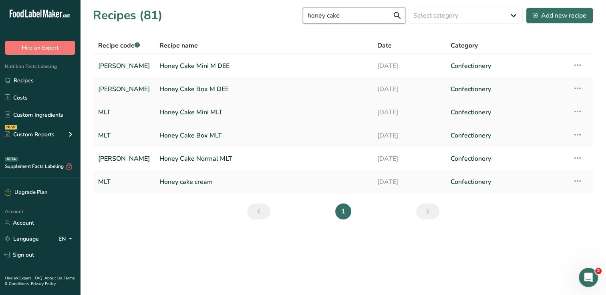
type input "honey cake"
click at [205, 115] on link "Honey Cake Mini MLT" at bounding box center [263, 112] width 208 height 17
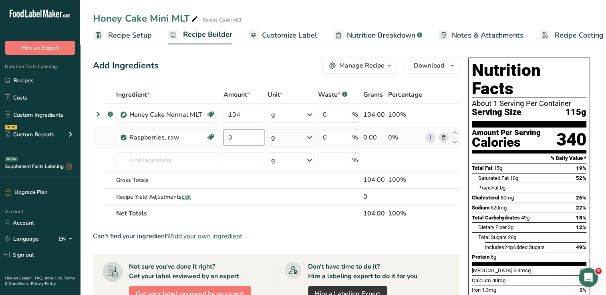
drag, startPoint x: 237, startPoint y: 137, endPoint x: 225, endPoint y: 138, distance: 11.6
click at [225, 138] on input "0" at bounding box center [243, 138] width 41 height 16
click at [263, 161] on div "Ingredient * Amount * Unit * Waste * .a-a{fill:#347362;}.b-a{fill:#fff;} Grams …" at bounding box center [276, 154] width 367 height 136
drag, startPoint x: 235, startPoint y: 135, endPoint x: 223, endPoint y: 138, distance: 12.3
click at [223, 138] on input "15" at bounding box center [243, 138] width 41 height 16
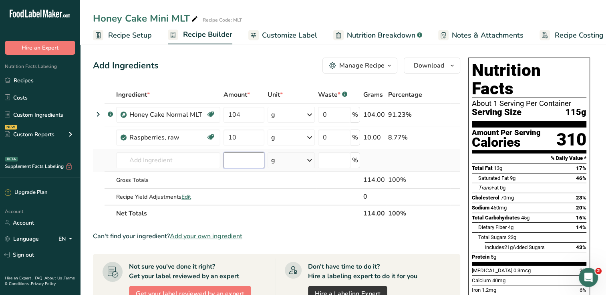
click at [255, 164] on div "Ingredient * Amount * Unit * Waste * .a-a{fill:#347362;}.b-a{fill:#fff;} Grams …" at bounding box center [276, 154] width 367 height 136
drag, startPoint x: 237, startPoint y: 138, endPoint x: 217, endPoint y: 137, distance: 20.0
click at [217, 137] on tr "Raspberries, raw Source of Antioxidants Dairy free Gluten free Vegan Vegetarian…" at bounding box center [276, 137] width 366 height 23
type input "5"
click at [157, 175] on div "Ingredient * Amount * Unit * Waste * .a-a{fill:#347362;}.b-a{fill:#fff;} Grams …" at bounding box center [276, 154] width 367 height 136
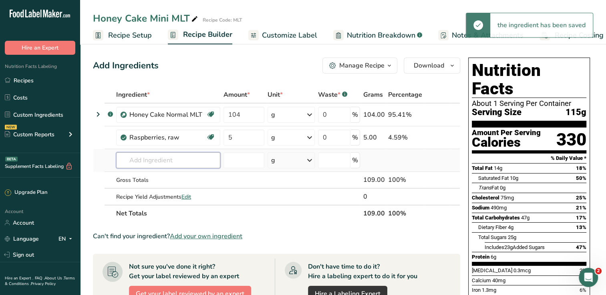
click at [165, 161] on input "text" at bounding box center [168, 160] width 104 height 16
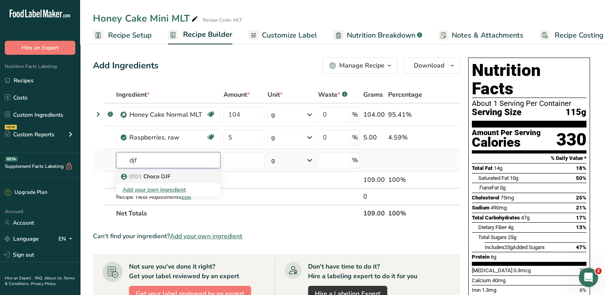
type input "djf"
click at [160, 176] on p "0001 Choco DJF" at bounding box center [146, 176] width 48 height 8
type input "Choco DJF"
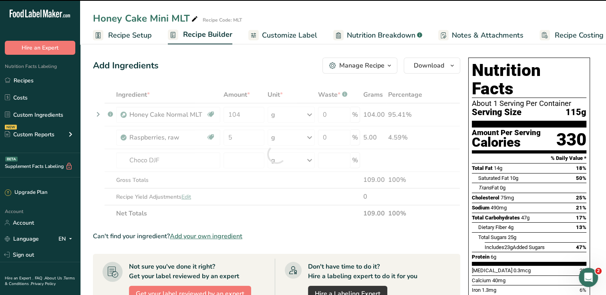
type input "0"
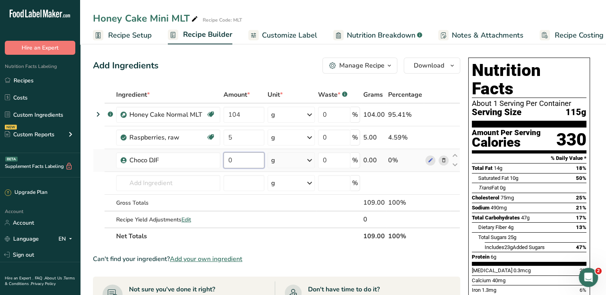
click at [237, 157] on input "0" at bounding box center [243, 160] width 41 height 16
drag, startPoint x: 237, startPoint y: 157, endPoint x: 225, endPoint y: 157, distance: 11.6
click at [225, 157] on input "0" at bounding box center [243, 160] width 41 height 16
type input "2.5"
click at [237, 175] on div "Ingredient * Amount * Unit * Waste * .a-a{fill:#347362;}.b-a{fill:#fff;} Grams …" at bounding box center [276, 165] width 367 height 158
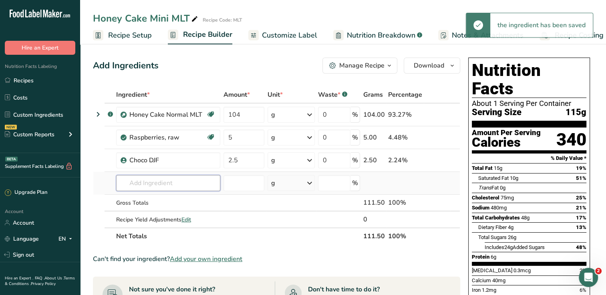
click at [155, 184] on input "text" at bounding box center [168, 183] width 104 height 16
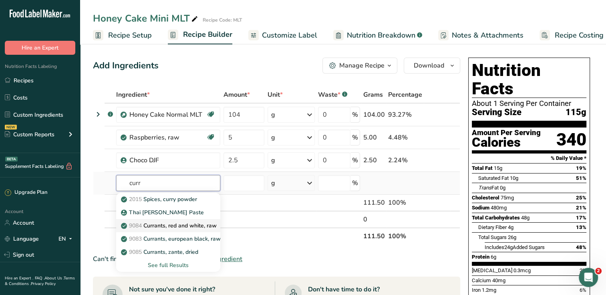
type input "curr"
click at [168, 226] on p "9084 Currants, red and white, raw" at bounding box center [169, 226] width 94 height 8
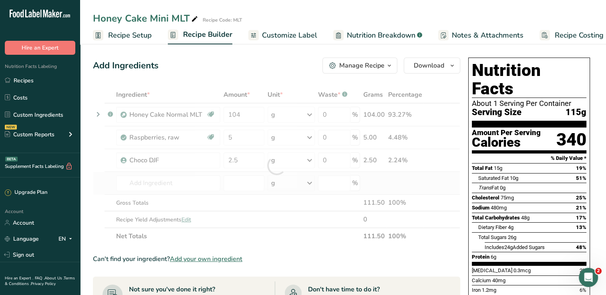
type input "Currants, red and white, raw"
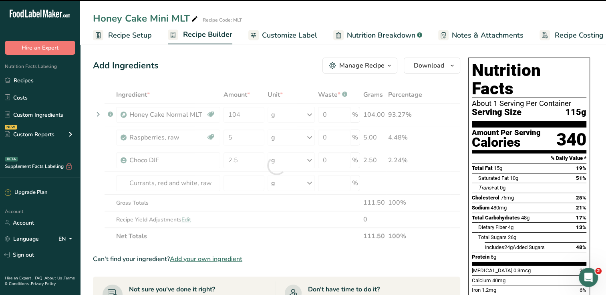
type input "0"
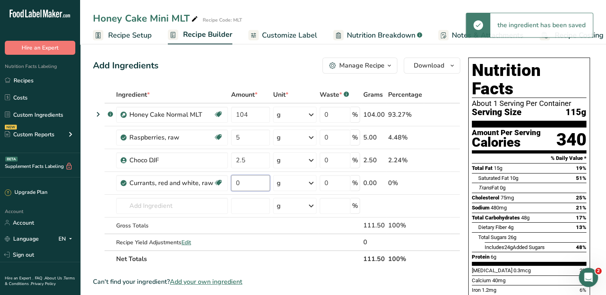
click at [243, 186] on input "0" at bounding box center [250, 183] width 39 height 16
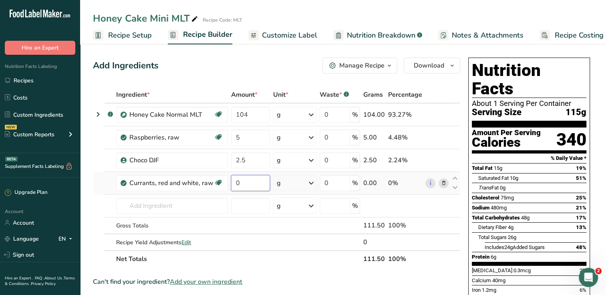
drag, startPoint x: 242, startPoint y: 186, endPoint x: 235, endPoint y: 187, distance: 6.8
click at [235, 187] on input "0" at bounding box center [250, 183] width 39 height 16
type input "2"
click at [258, 211] on div "Ingredient * Amount * Unit * Waste * .a-a{fill:#347362;}.b-a{fill:#fff;} Grams …" at bounding box center [276, 176] width 367 height 181
click at [243, 116] on input "104" at bounding box center [250, 115] width 39 height 16
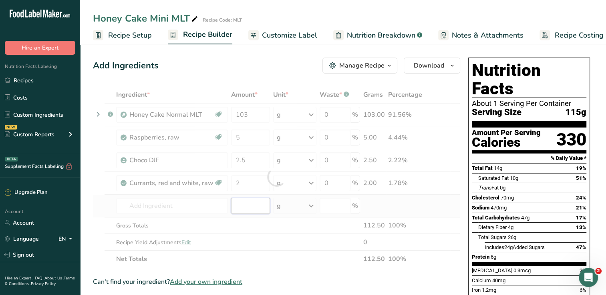
click at [264, 204] on div "Ingredient * Amount * Unit * Waste * .a-a{fill:#347362;}.b-a{fill:#fff;} Grams …" at bounding box center [276, 176] width 367 height 181
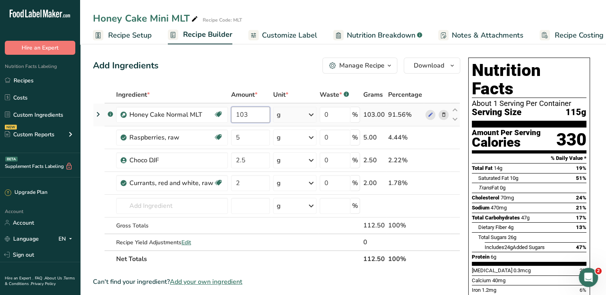
drag, startPoint x: 249, startPoint y: 115, endPoint x: 243, endPoint y: 116, distance: 5.6
click at [243, 116] on input "103" at bounding box center [250, 115] width 39 height 16
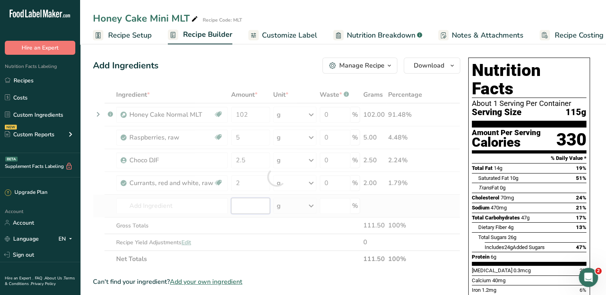
click at [249, 200] on div "Ingredient * Amount * Unit * Waste * .a-a{fill:#347362;}.b-a{fill:#fff;} Grams …" at bounding box center [276, 176] width 367 height 181
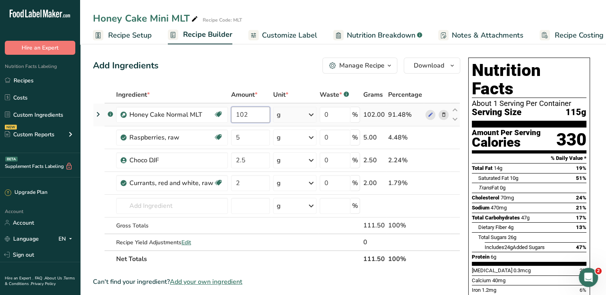
drag, startPoint x: 247, startPoint y: 112, endPoint x: 234, endPoint y: 116, distance: 13.5
click at [234, 116] on input "102" at bounding box center [250, 115] width 39 height 16
click at [246, 187] on div "Ingredient * Amount * Unit * Waste * .a-a{fill:#347362;}.b-a{fill:#fff;} Grams …" at bounding box center [276, 176] width 367 height 181
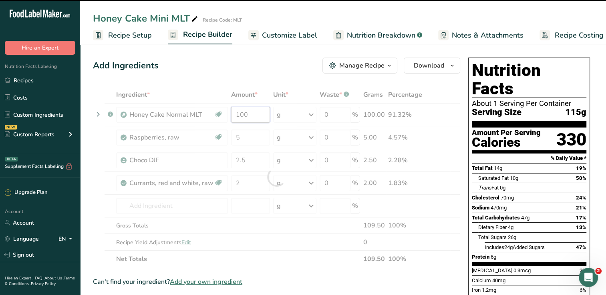
drag, startPoint x: 257, startPoint y: 113, endPoint x: 233, endPoint y: 110, distance: 24.3
click at [232, 114] on div "Ingredient * Amount * Unit * Waste * .a-a{fill:#347362;}.b-a{fill:#fff;} Grams …" at bounding box center [276, 176] width 367 height 181
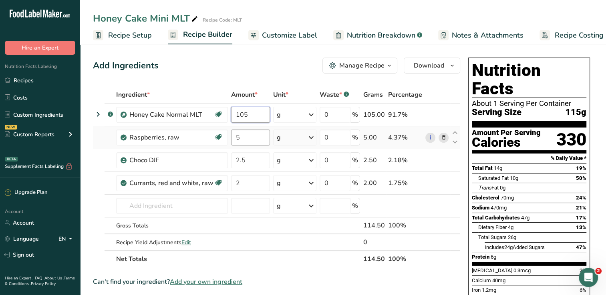
type input "105"
click at [249, 142] on div "Ingredient * Amount * Unit * Waste * .a-a{fill:#347362;}.b-a{fill:#fff;} Grams …" at bounding box center [276, 176] width 367 height 181
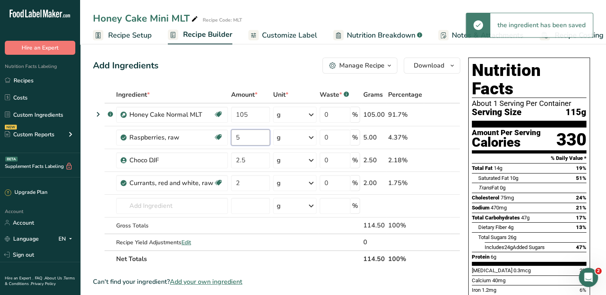
click at [251, 142] on input "5" at bounding box center [250, 138] width 39 height 16
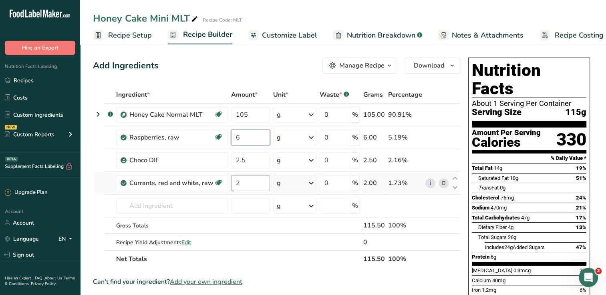
type input "6"
click at [262, 185] on div "Ingredient * Amount * Unit * Waste * .a-a{fill:#347362;}.b-a{fill:#fff;} Grams …" at bounding box center [276, 176] width 367 height 181
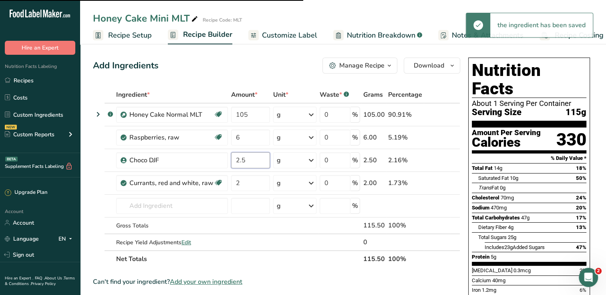
click at [250, 161] on input "2.5" at bounding box center [250, 160] width 39 height 16
click at [251, 162] on input "2.5" at bounding box center [250, 160] width 39 height 16
click at [247, 160] on input "2.5" at bounding box center [250, 160] width 39 height 16
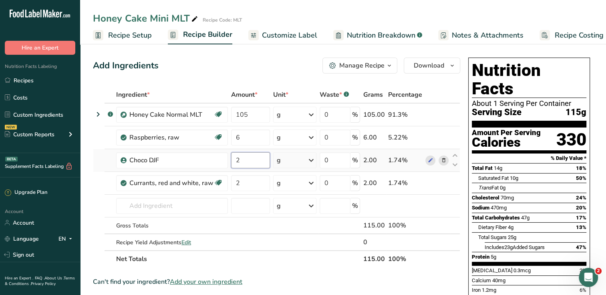
type input "2.5"
click at [248, 180] on div "Ingredient * Amount * Unit * Waste * .a-a{fill:#347362;}.b-a{fill:#fff;} Grams …" at bounding box center [276, 176] width 367 height 181
type input "1.5"
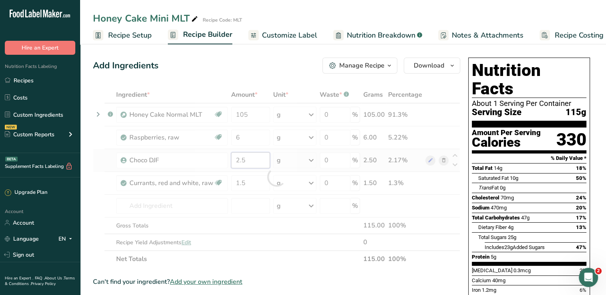
click at [256, 168] on div "Ingredient * Amount * Unit * Waste * .a-a{fill:#347362;}.b-a{fill:#fff;} Grams …" at bounding box center [276, 176] width 367 height 181
click at [256, 168] on div at bounding box center [276, 176] width 367 height 181
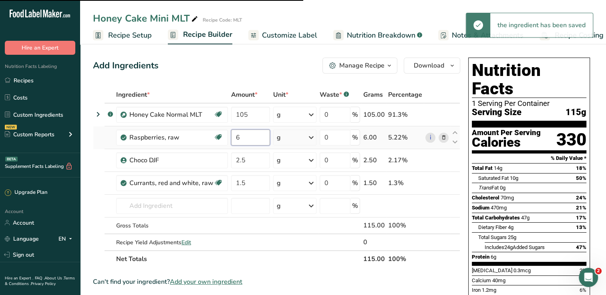
click at [247, 140] on input "6" at bounding box center [250, 138] width 39 height 16
click at [245, 134] on input "6" at bounding box center [250, 138] width 39 height 16
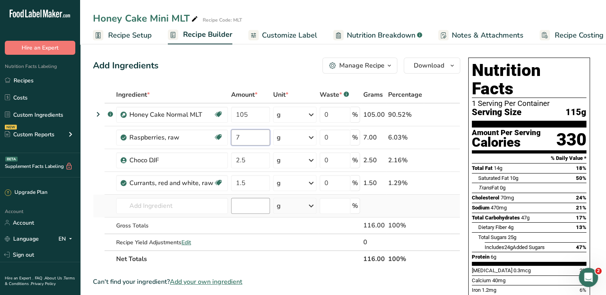
type input "7"
click at [244, 203] on div "Ingredient * Amount * Unit * Waste * .a-a{fill:#347362;}.b-a{fill:#fff;} Grams …" at bounding box center [276, 176] width 367 height 181
click at [256, 138] on input "7" at bounding box center [250, 138] width 39 height 16
type input "6"
click at [262, 172] on div "Ingredient * Amount * Unit * Waste * .a-a{fill:#347362;}.b-a{fill:#fff;} Grams …" at bounding box center [276, 176] width 367 height 181
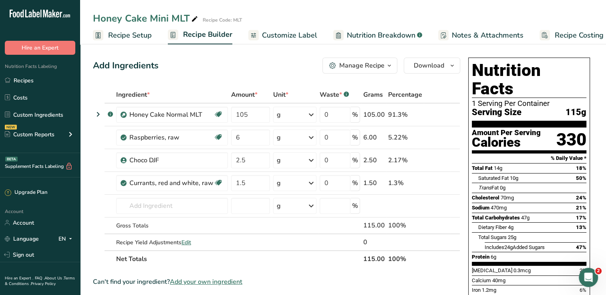
click at [132, 36] on span "Recipe Setup" at bounding box center [130, 35] width 44 height 11
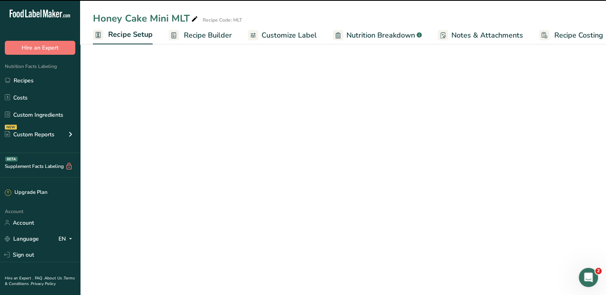
scroll to position [0, 3]
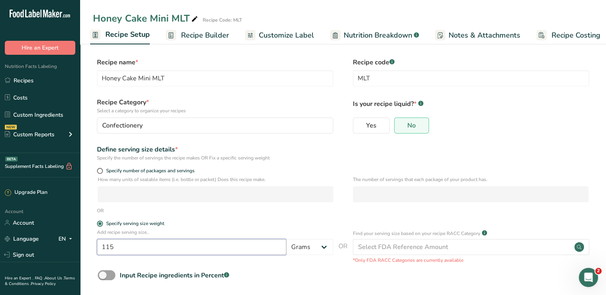
drag, startPoint x: 142, startPoint y: 244, endPoint x: 147, endPoint y: 247, distance: 5.7
click at [142, 244] on input "115" at bounding box center [191, 247] width 189 height 16
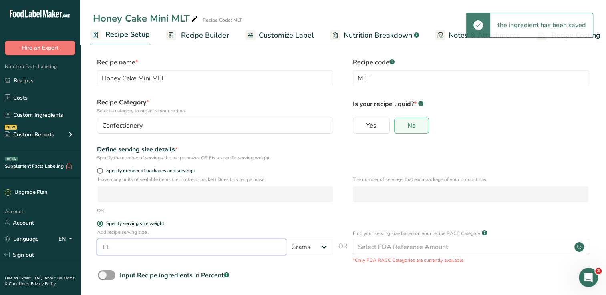
click at [123, 244] on input "11" at bounding box center [191, 247] width 189 height 16
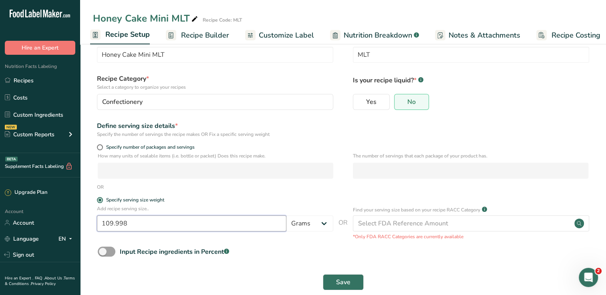
scroll to position [36, 0]
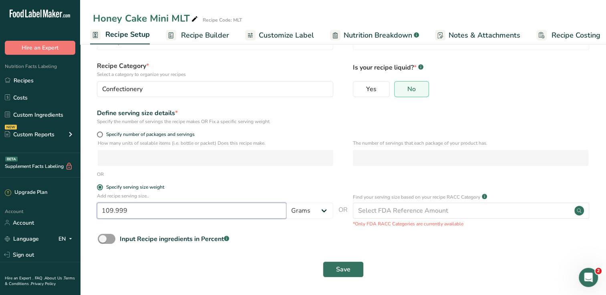
type input "110"
click at [339, 270] on span "Save" at bounding box center [343, 270] width 14 height 10
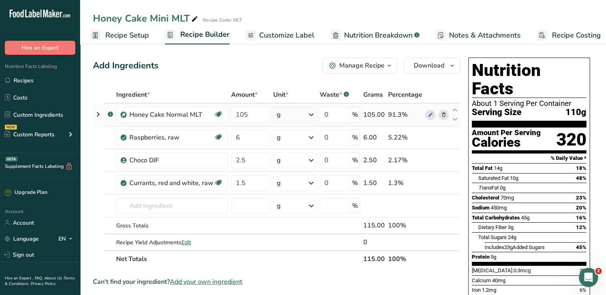
drag, startPoint x: 187, startPoint y: 112, endPoint x: 148, endPoint y: 124, distance: 40.0
click at [125, 120] on div "Honey Cake Normal MLT Source of Antioxidants Dairy free Gluten free Vegan Veget…" at bounding box center [172, 115] width 112 height 16
drag, startPoint x: 148, startPoint y: 124, endPoint x: 183, endPoint y: 126, distance: 34.5
click at [181, 127] on td "Raspberries, raw Source of Antioxidants Dairy free Gluten free Vegan Vegetarian…" at bounding box center [171, 137] width 115 height 23
drag, startPoint x: 201, startPoint y: 113, endPoint x: 126, endPoint y: 115, distance: 74.5
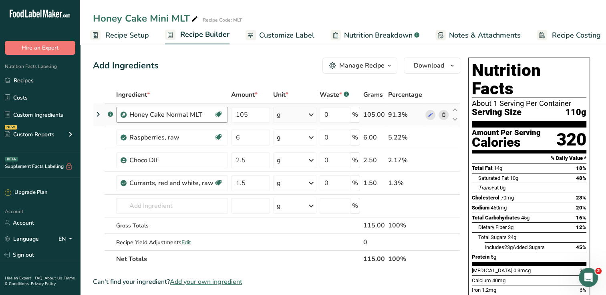
click at [126, 115] on div "Honey Cake Normal MLT Source of Antioxidants Dairy free Gluten free Vegan Veget…" at bounding box center [172, 115] width 112 height 16
click at [21, 73] on link "Recipes" at bounding box center [40, 80] width 80 height 15
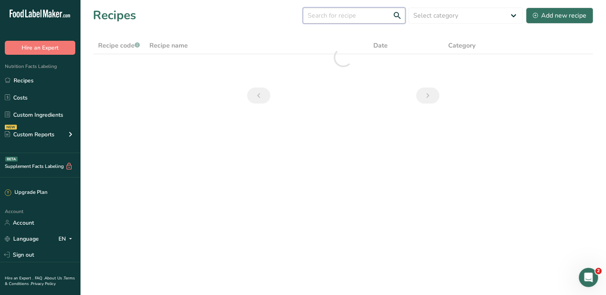
click at [354, 20] on input "text" at bounding box center [354, 16] width 102 height 16
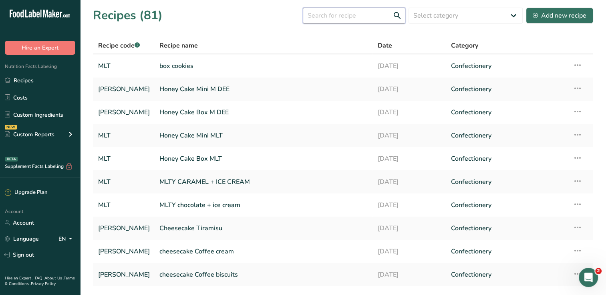
paste input "Honey Cake Normal MLT"
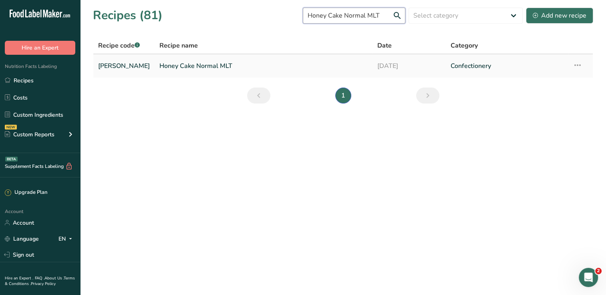
type input "Honey Cake Normal MLT"
click at [206, 66] on link "Honey Cake Normal MLT" at bounding box center [263, 66] width 208 height 17
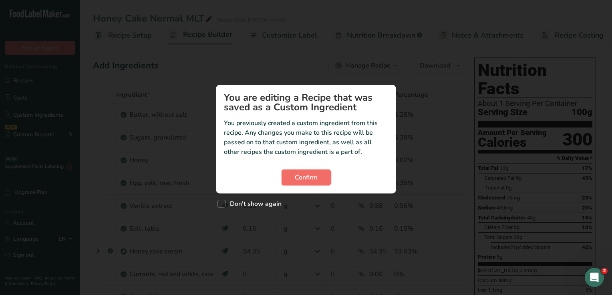
click at [299, 181] on span "Confirm" at bounding box center [306, 178] width 23 height 10
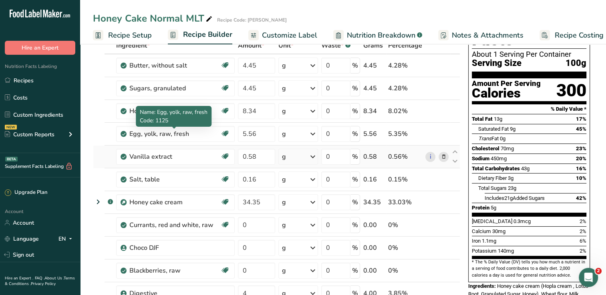
scroll to position [200, 0]
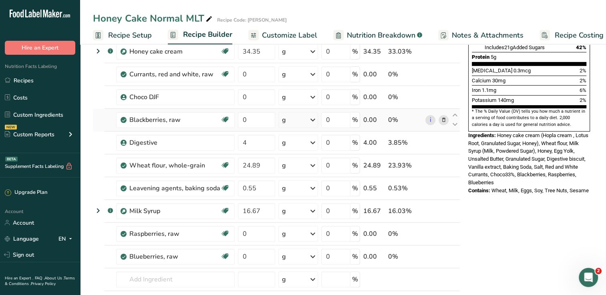
click at [443, 121] on icon at bounding box center [443, 120] width 6 height 8
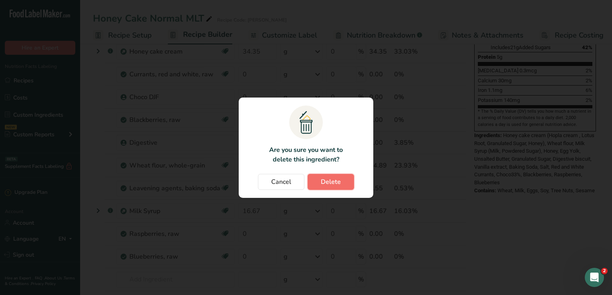
click at [330, 181] on span "Delete" at bounding box center [331, 182] width 20 height 10
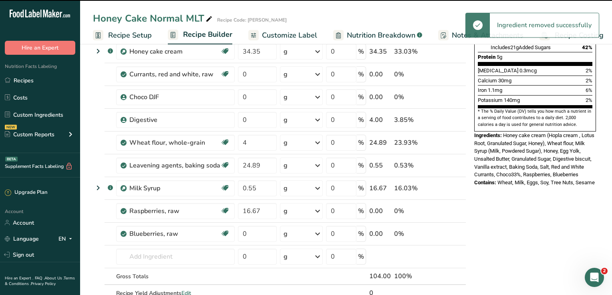
type input "4"
type input "24.89"
type input "0.55"
type input "16.67"
type input "0"
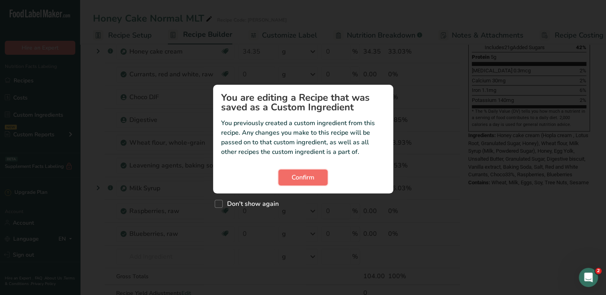
click at [302, 177] on span "Confirm" at bounding box center [302, 178] width 23 height 10
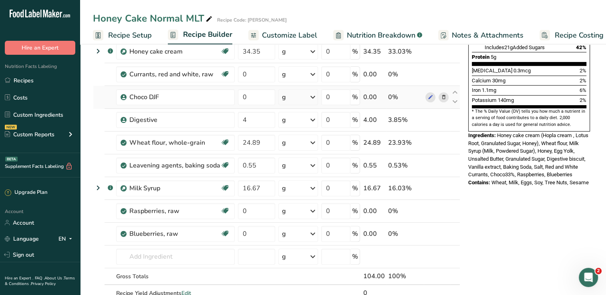
drag, startPoint x: 29, startPoint y: 78, endPoint x: 283, endPoint y: 95, distance: 254.7
click at [29, 78] on link "Recipes" at bounding box center [40, 80] width 80 height 15
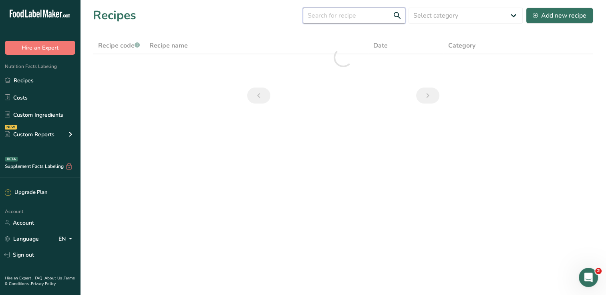
click at [357, 15] on input "text" at bounding box center [354, 16] width 102 height 16
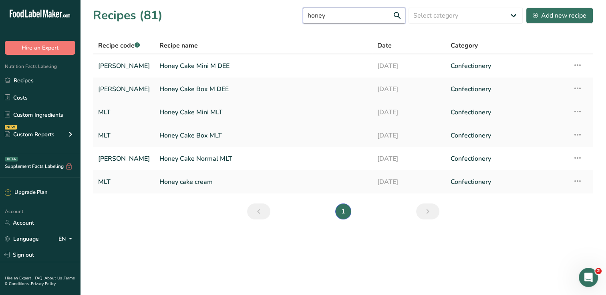
type input "honey"
click at [203, 112] on link "Honey Cake Mini MLT" at bounding box center [263, 112] width 208 height 17
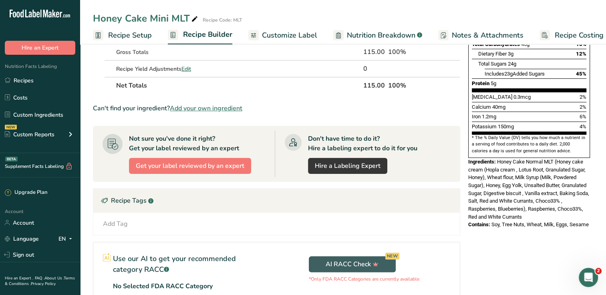
scroll to position [160, 0]
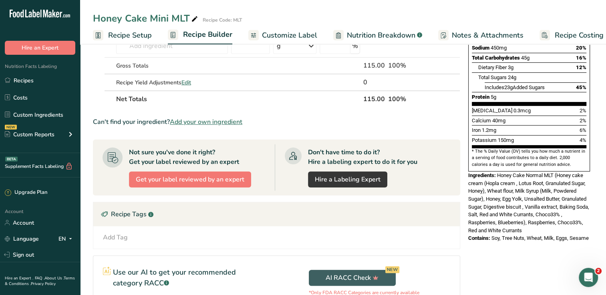
drag, startPoint x: 590, startPoint y: 220, endPoint x: 467, endPoint y: 156, distance: 138.6
click at [467, 156] on div "Nutrition Facts About 1 Serving Per Container Serving Size 110g Amount Per Serv…" at bounding box center [529, 69] width 128 height 351
copy div "Ingredients: Honey Cake Normal MLT (Honey cake cream (Hopla cream , Lotus Root,…"
drag, startPoint x: 31, startPoint y: 81, endPoint x: 191, endPoint y: 66, distance: 160.3
click at [31, 81] on link "Recipes" at bounding box center [40, 80] width 80 height 15
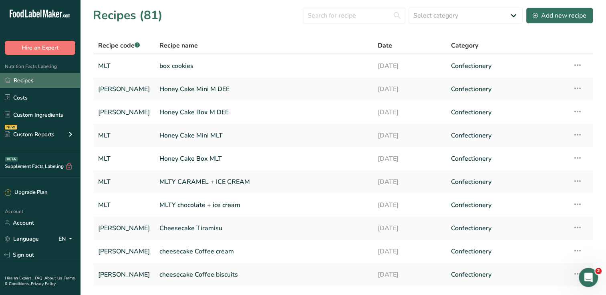
click at [44, 84] on link "Recipes" at bounding box center [40, 80] width 80 height 15
click at [351, 15] on input "text" at bounding box center [354, 16] width 102 height 16
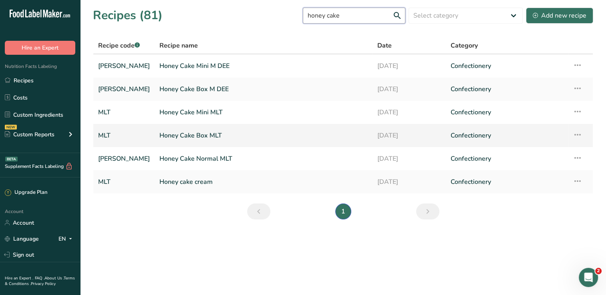
type input "honey cake"
click at [211, 136] on link "Honey Cake Box MLT" at bounding box center [263, 135] width 208 height 17
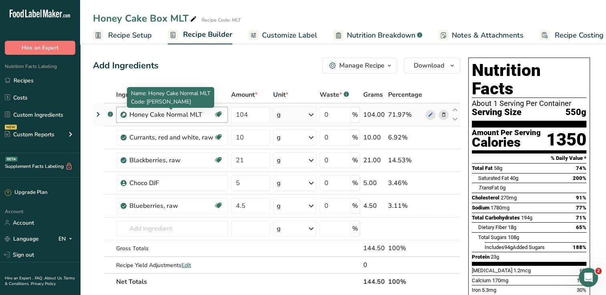
click at [186, 117] on div "Honey Cake Normal MLT" at bounding box center [171, 115] width 84 height 10
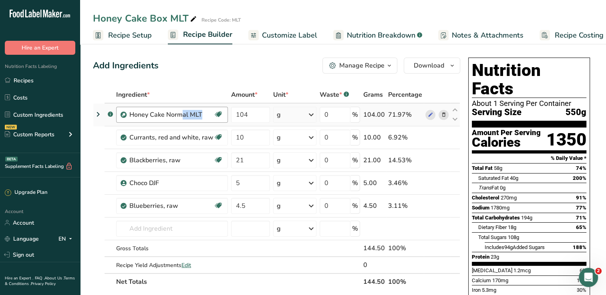
copy div "Honey Cake Normal MLT Source of Antioxidants Dairy free Gluten free Vegan Veget…"
click at [24, 71] on div "Nutrition Facts Labeling Recipes Costs Custom Ingredients NEW Custom Reports Me…" at bounding box center [40, 104] width 80 height 98
click at [28, 78] on link "Recipes" at bounding box center [40, 80] width 80 height 15
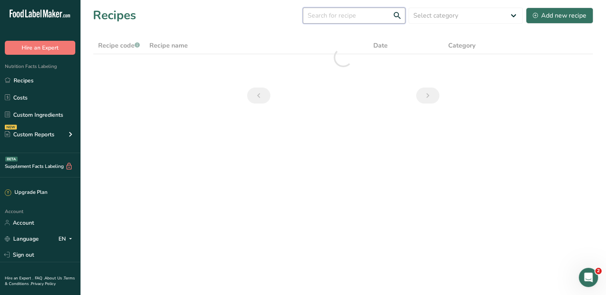
click at [343, 9] on input "text" at bounding box center [354, 16] width 102 height 16
click at [343, 10] on input "text" at bounding box center [354, 16] width 102 height 16
paste input "Honey Cake Normal MLT"
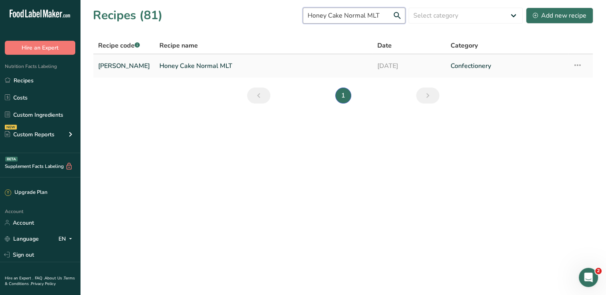
type input "Honey Cake Normal MLT"
click at [206, 69] on link "Honey Cake Normal MLT" at bounding box center [263, 66] width 208 height 17
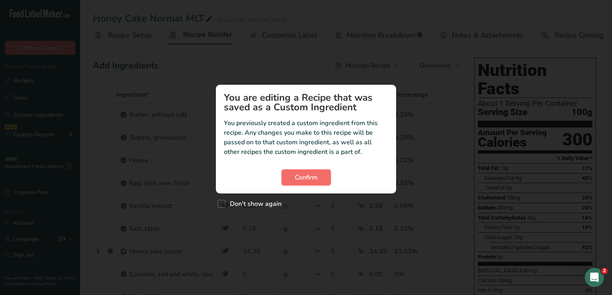
click at [291, 179] on button "Confirm" at bounding box center [305, 178] width 49 height 16
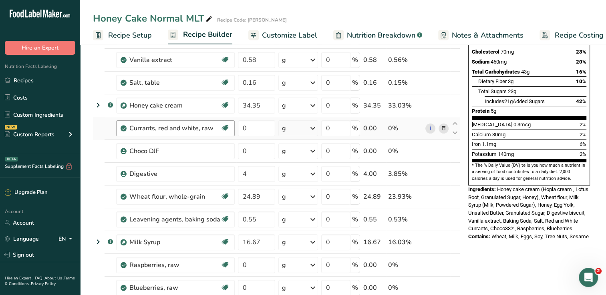
scroll to position [160, 0]
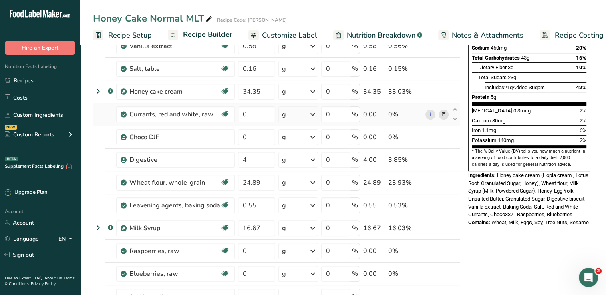
click at [441, 111] on icon at bounding box center [443, 114] width 6 height 8
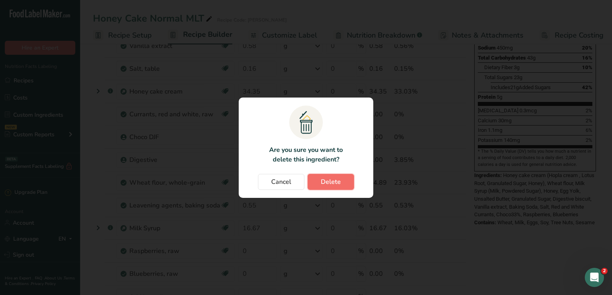
click at [337, 182] on span "Delete" at bounding box center [331, 182] width 20 height 10
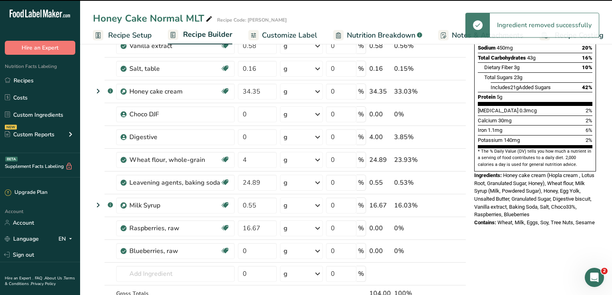
type input "4"
type input "24.89"
type input "0.55"
type input "16.67"
type input "0"
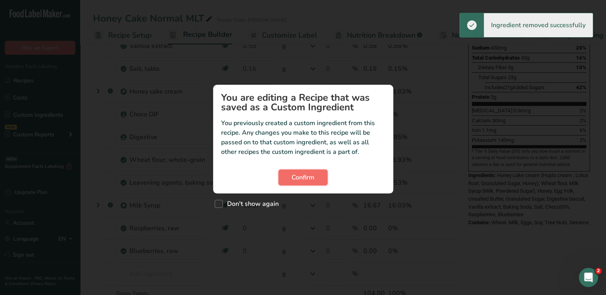
click at [310, 173] on span "Confirm" at bounding box center [302, 178] width 23 height 10
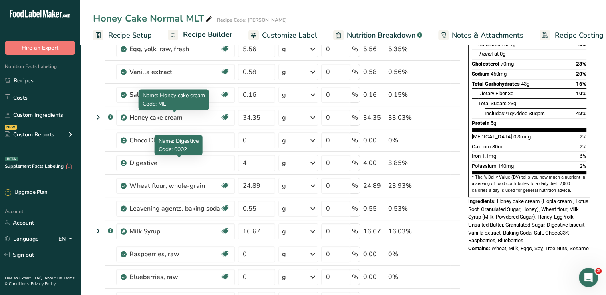
scroll to position [120, 0]
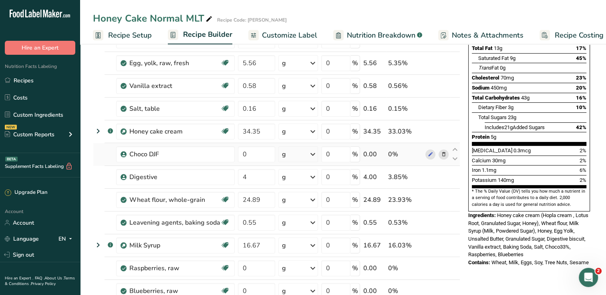
click at [441, 152] on icon at bounding box center [443, 154] width 6 height 8
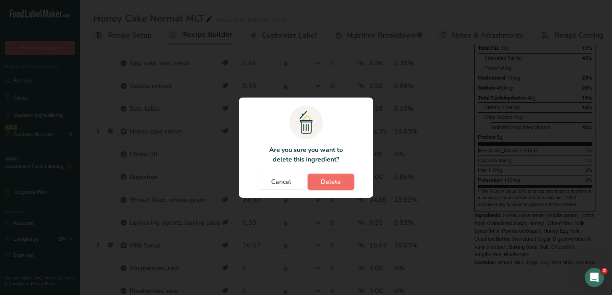
click at [337, 178] on span "Delete" at bounding box center [331, 182] width 20 height 10
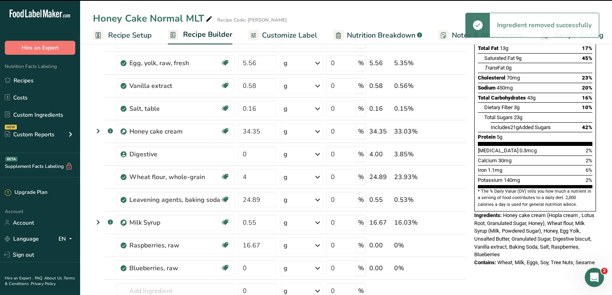
type input "4"
type input "24.89"
type input "0.55"
type input "16.67"
type input "0"
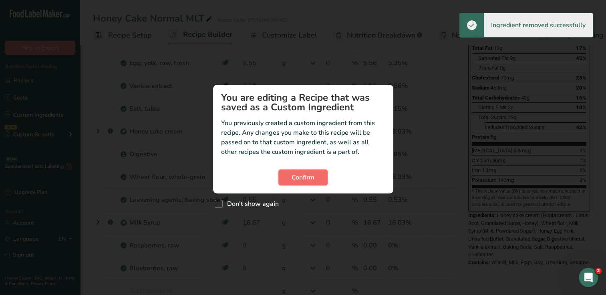
click at [306, 177] on span "Confirm" at bounding box center [302, 178] width 23 height 10
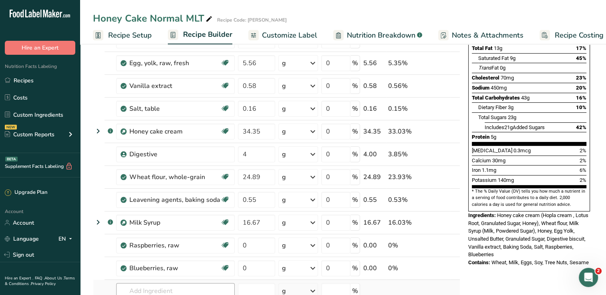
scroll to position [200, 0]
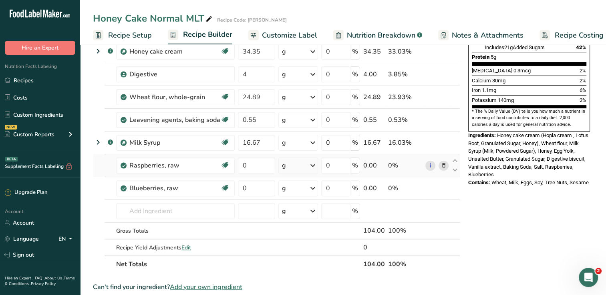
click at [445, 162] on icon at bounding box center [443, 166] width 6 height 8
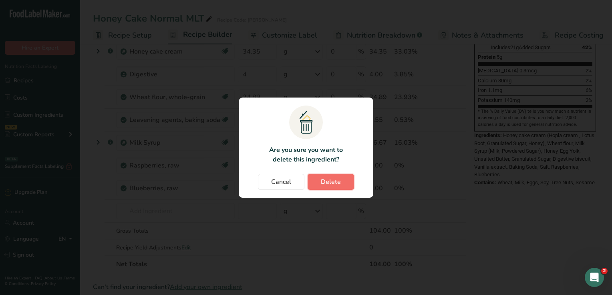
click at [338, 185] on span "Delete" at bounding box center [331, 182] width 20 height 10
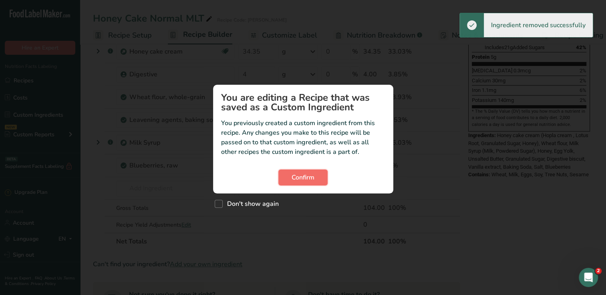
click at [307, 175] on span "Confirm" at bounding box center [302, 178] width 23 height 10
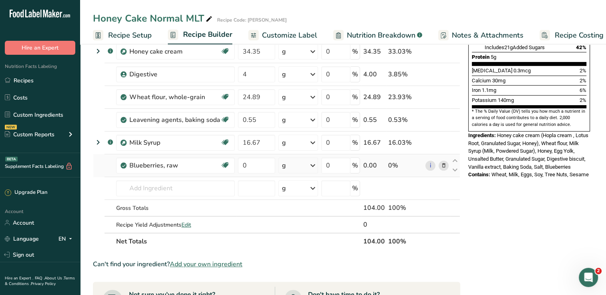
click at [443, 163] on icon at bounding box center [443, 166] width 6 height 8
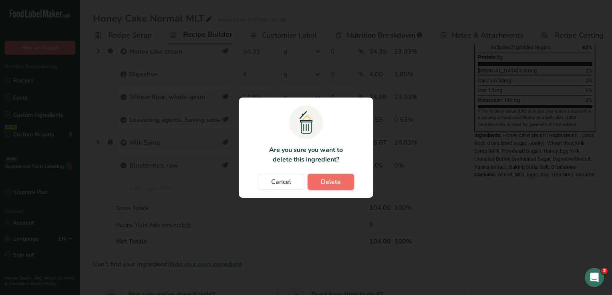
click at [340, 189] on button "Delete" at bounding box center [330, 182] width 46 height 16
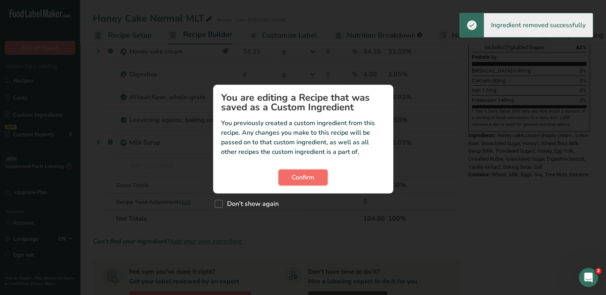
click at [317, 180] on button "Confirm" at bounding box center [302, 178] width 49 height 16
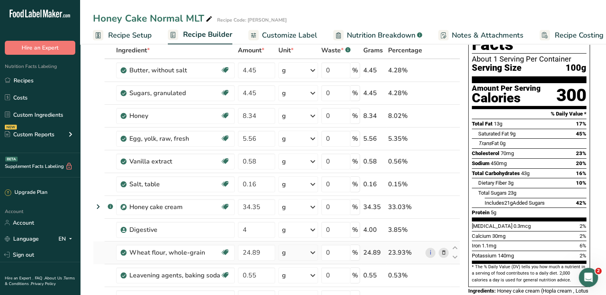
scroll to position [0, 0]
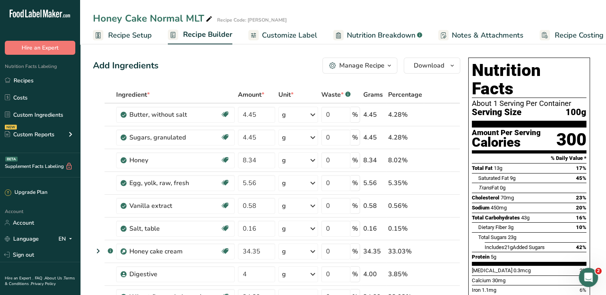
drag, startPoint x: 47, startPoint y: 84, endPoint x: 231, endPoint y: 86, distance: 184.1
click at [47, 84] on link "Recipes" at bounding box center [40, 80] width 80 height 15
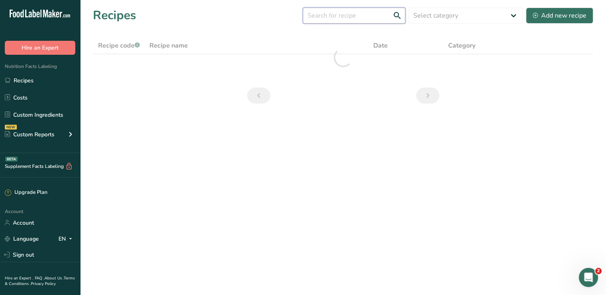
click at [341, 22] on input "text" at bounding box center [354, 16] width 102 height 16
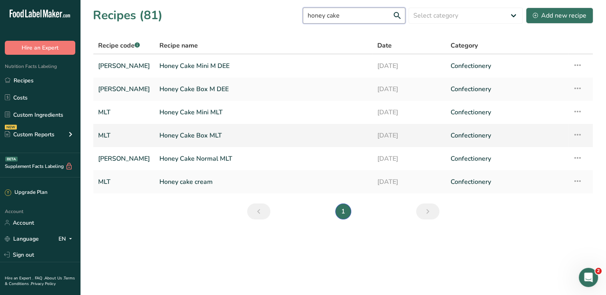
type input "honey cake"
click at [232, 130] on link "Honey Cake Box MLT" at bounding box center [263, 135] width 208 height 17
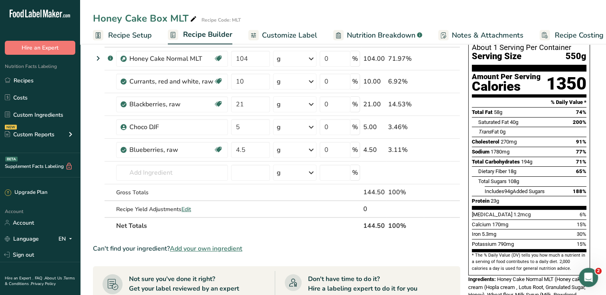
scroll to position [160, 0]
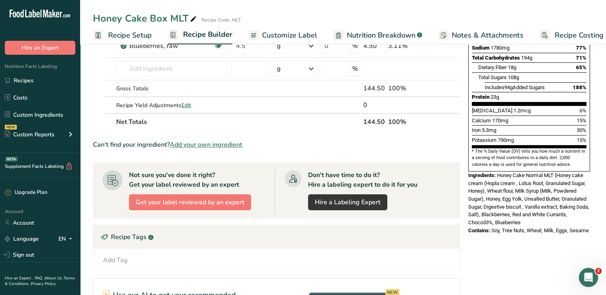
drag, startPoint x: 589, startPoint y: 210, endPoint x: 467, endPoint y: 154, distance: 134.1
click at [467, 154] on div "Nutrition Facts About 1 Serving Per Container Serving Size 550g Amount Per Serv…" at bounding box center [529, 65] width 128 height 343
drag, startPoint x: 467, startPoint y: 154, endPoint x: 488, endPoint y: 158, distance: 21.5
copy div "Ingredients: Honey Cake Normal MLT (Honey cake cream (Hopla cream , Lotus Root,…"
